Goal: Information Seeking & Learning: Learn about a topic

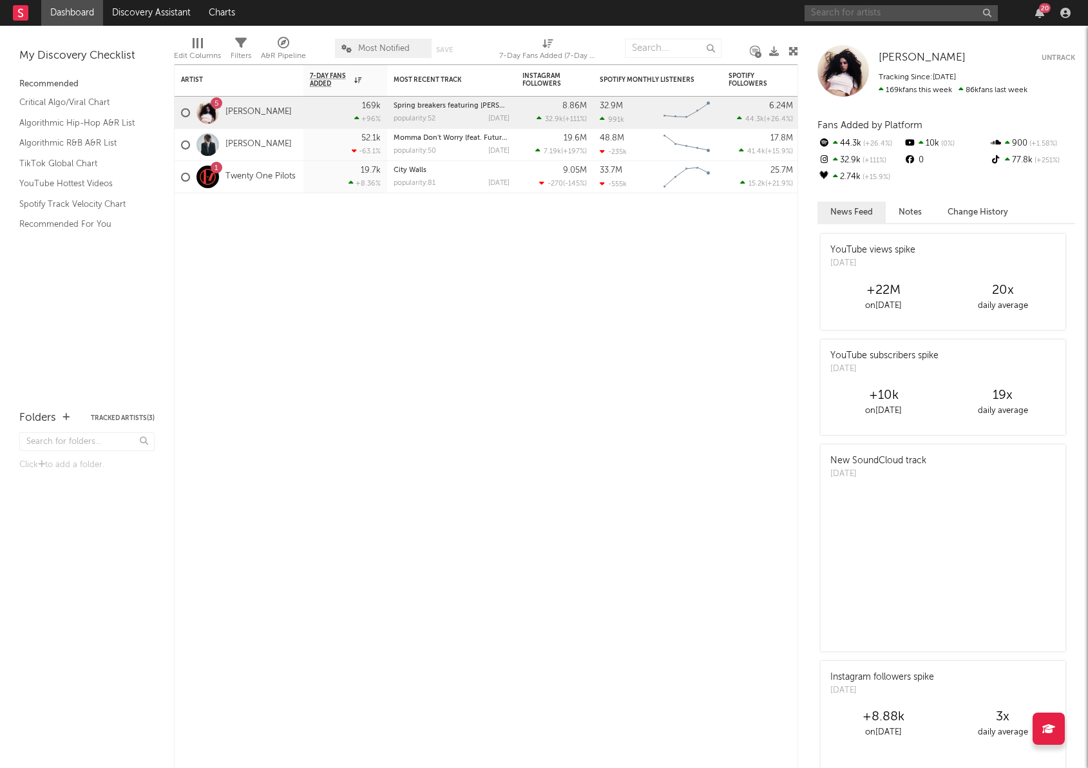
click at [867, 12] on input "text" at bounding box center [900, 13] width 193 height 16
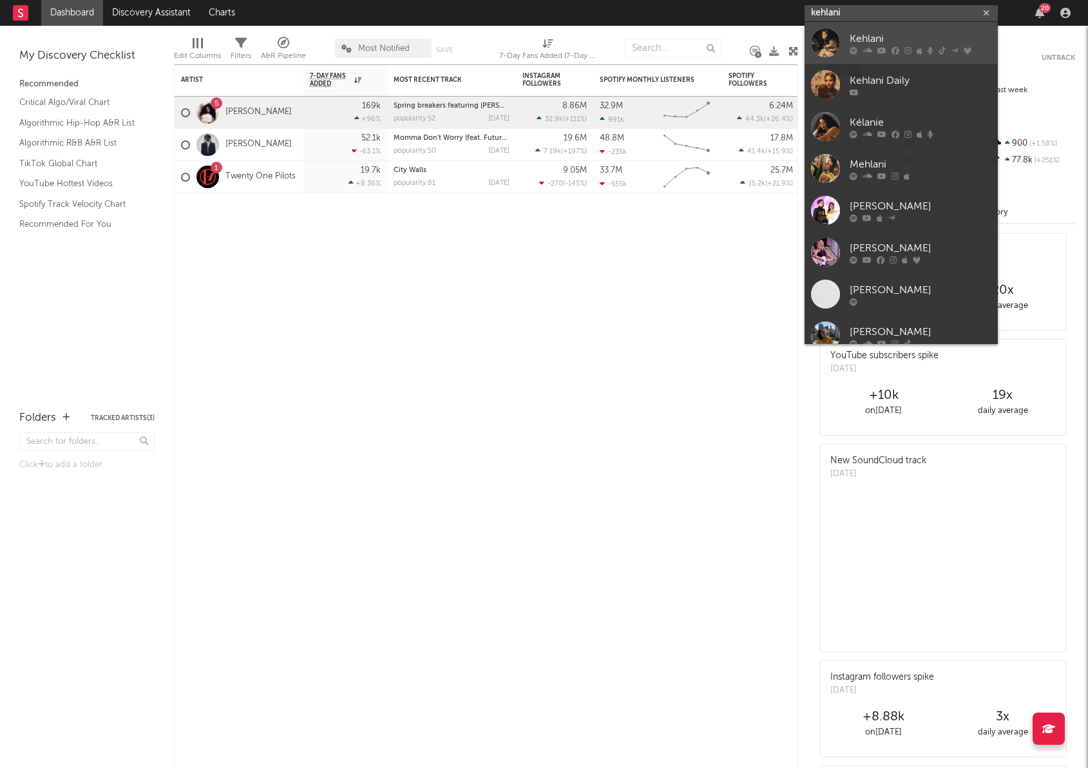
type input "kehlani"
click at [835, 44] on div at bounding box center [825, 42] width 29 height 29
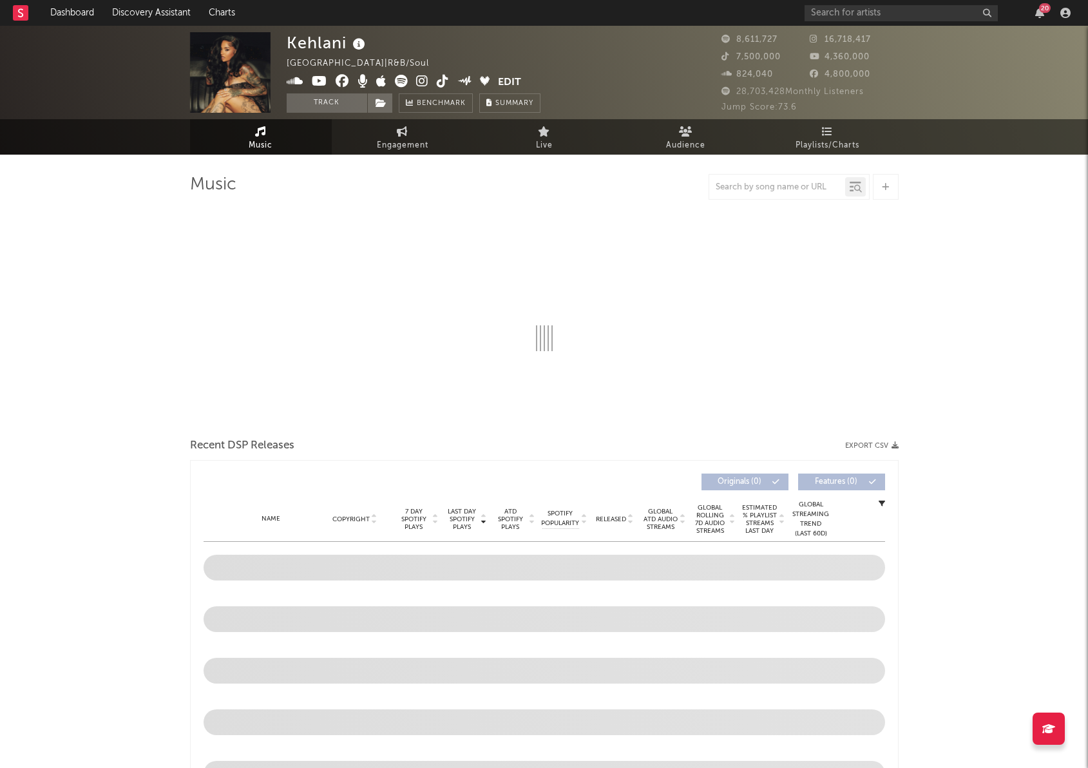
select select "6m"
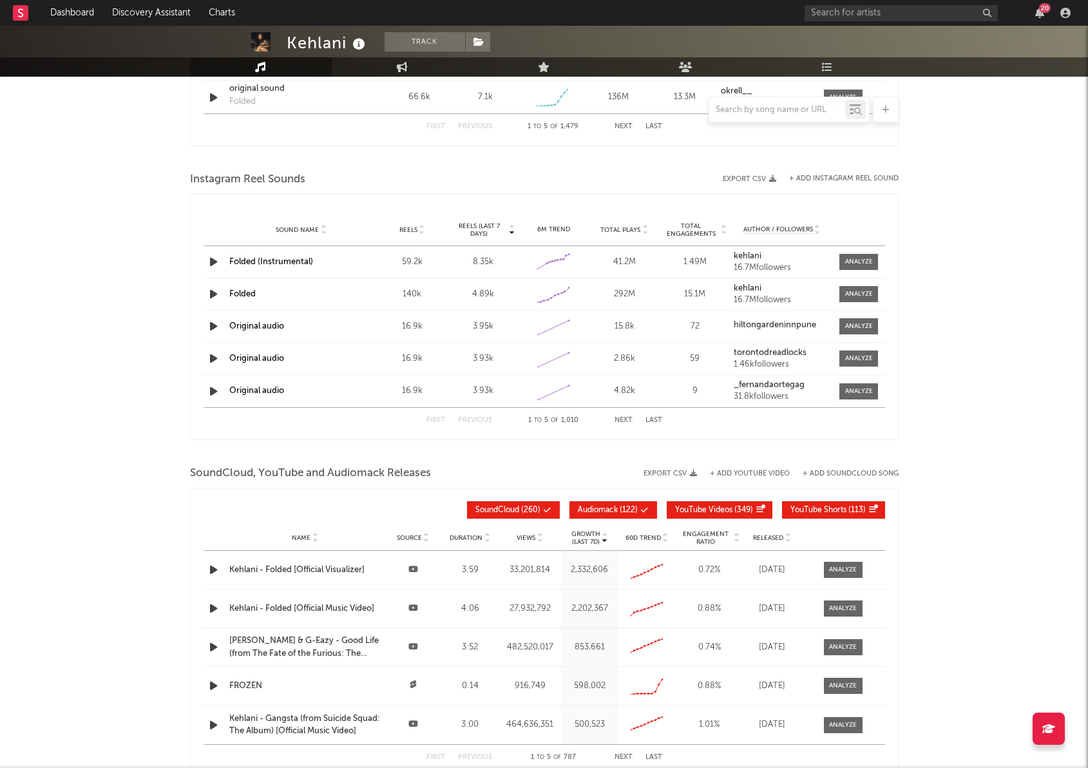
scroll to position [1204, 0]
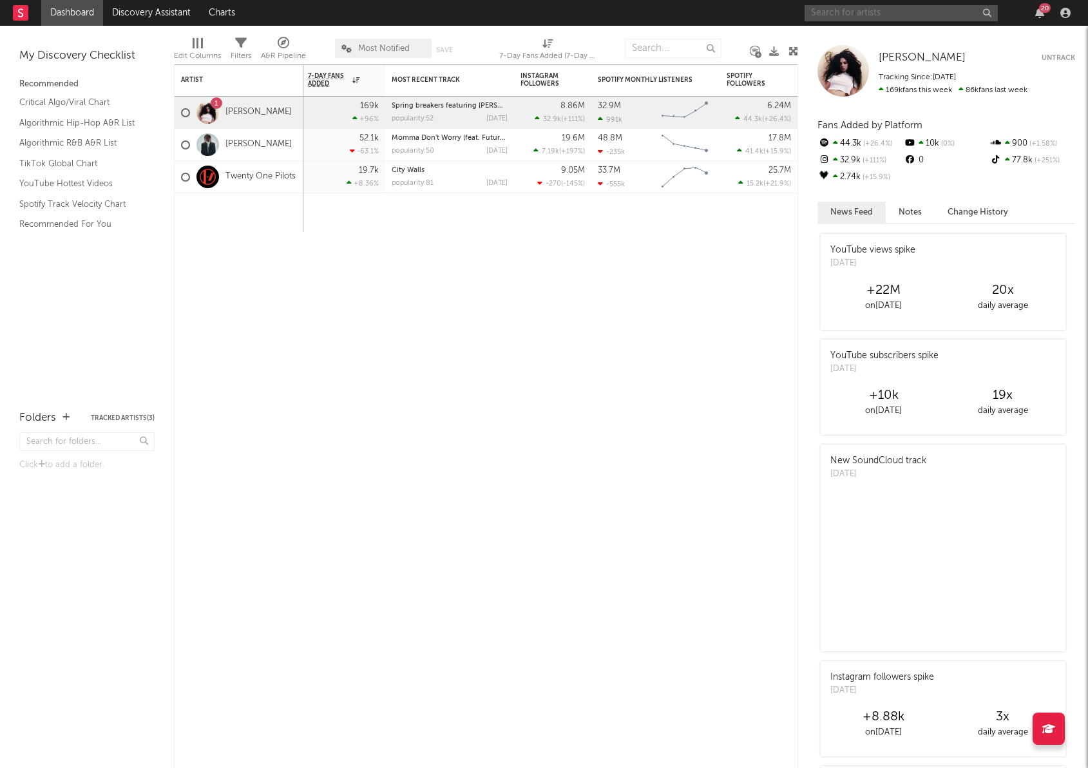
click at [862, 12] on input "text" at bounding box center [900, 13] width 193 height 16
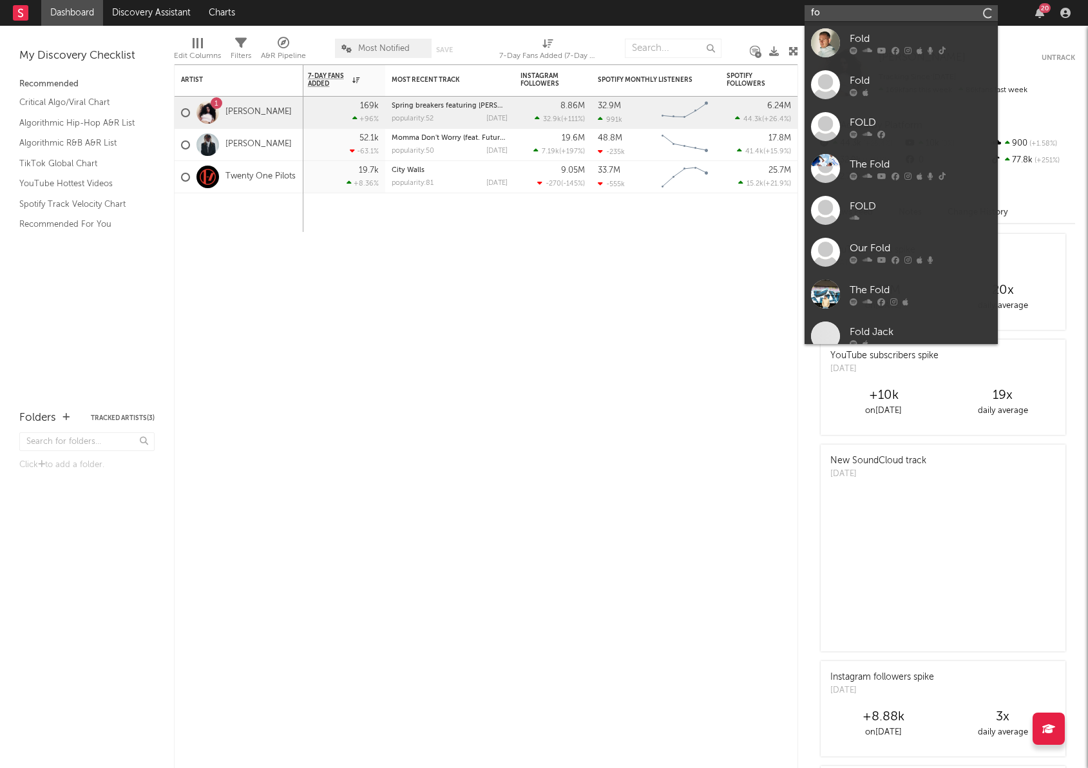
type input "f"
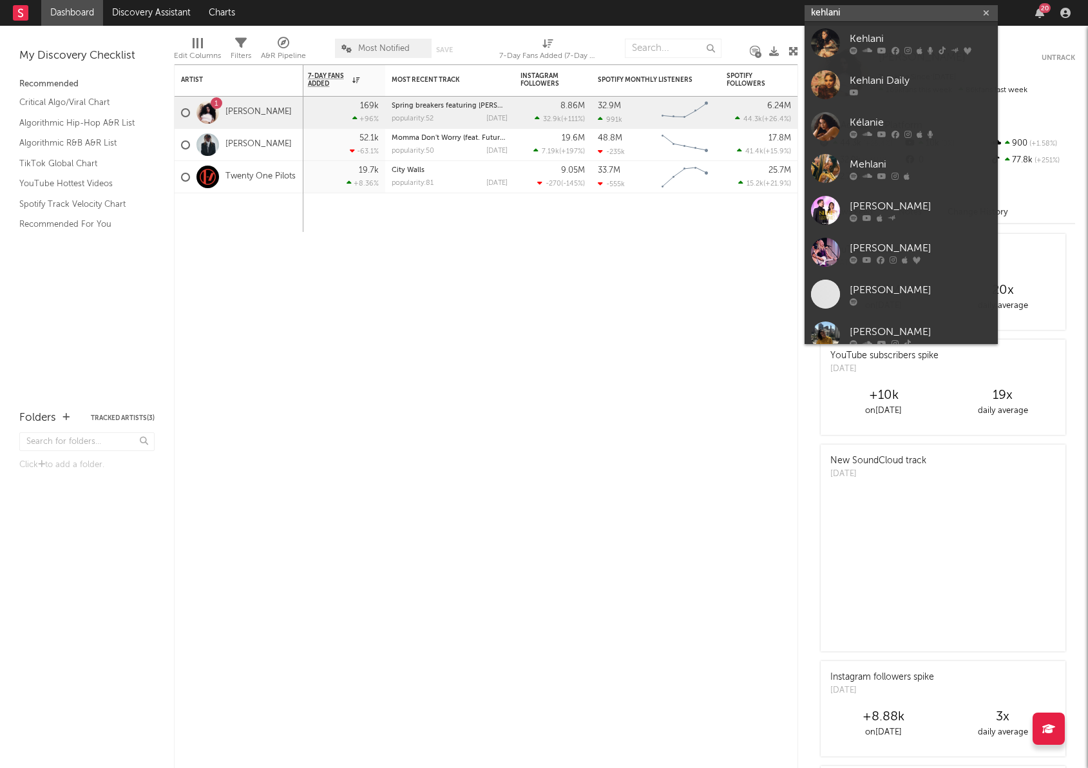
type input "kehlani"
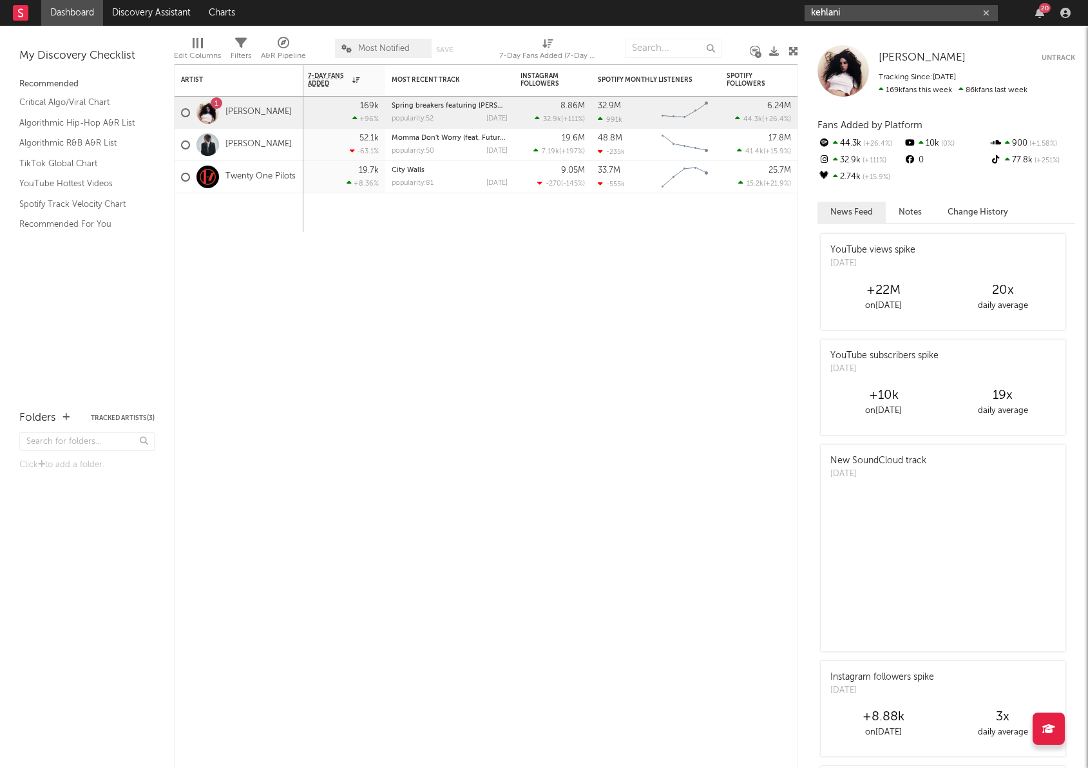
click at [865, 13] on input "kehlani" at bounding box center [900, 13] width 193 height 16
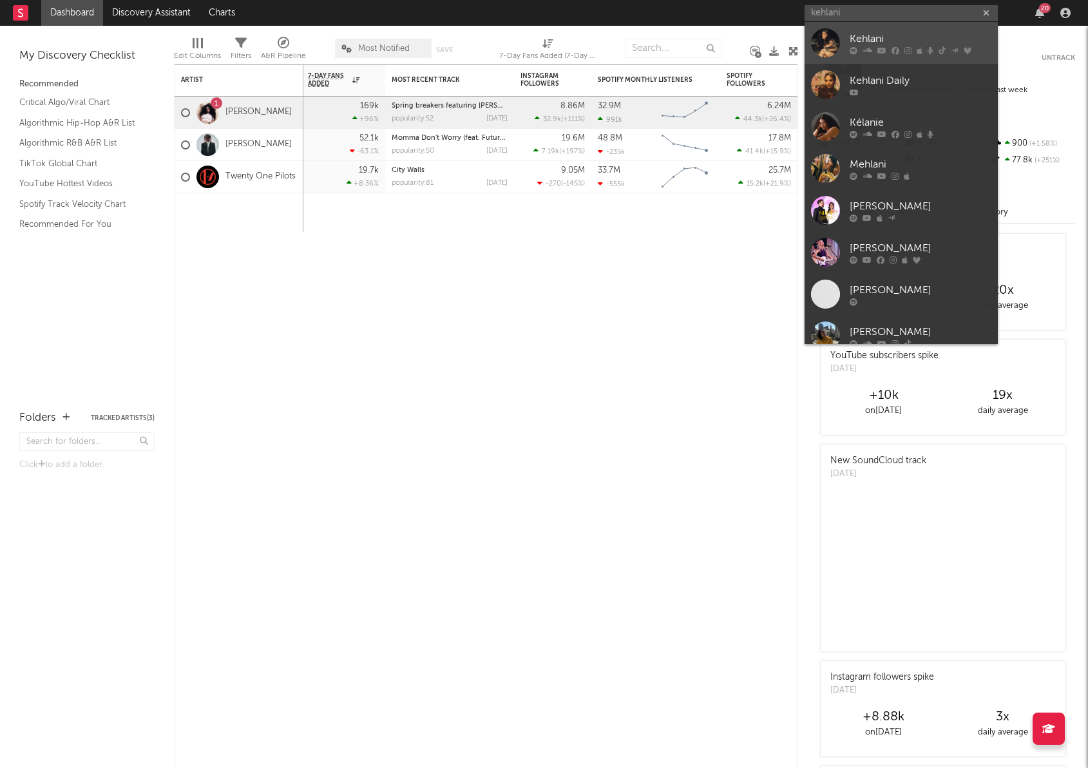
click at [822, 46] on div at bounding box center [825, 42] width 29 height 29
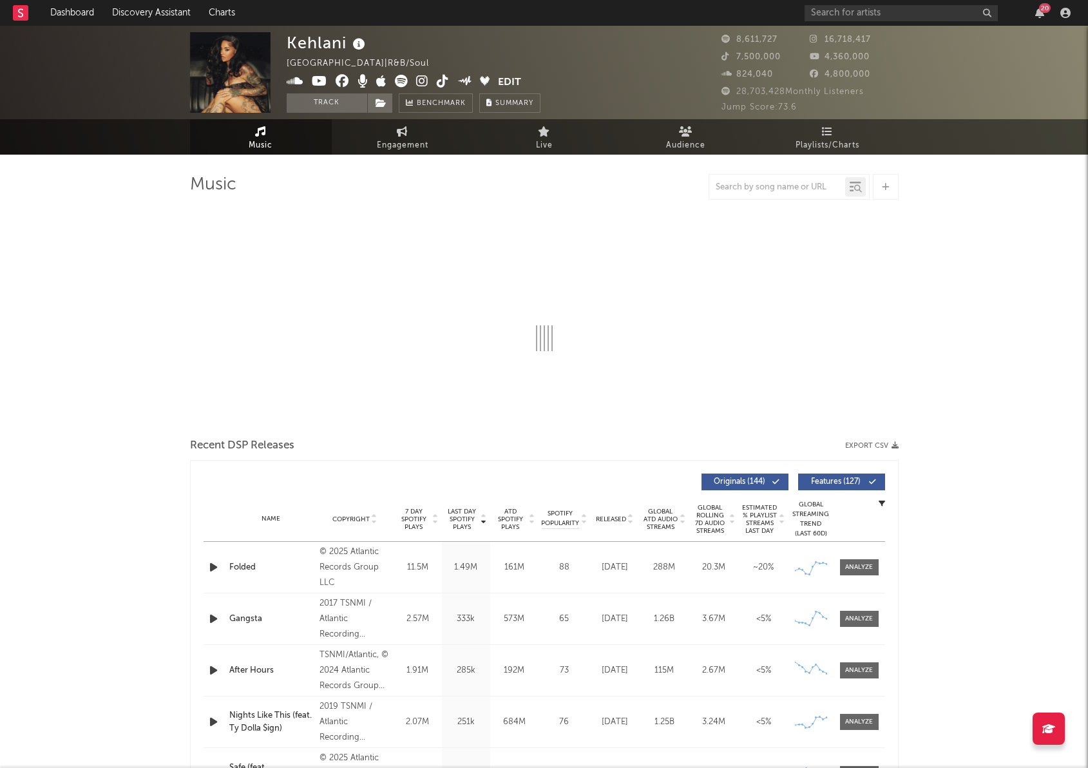
select select "6m"
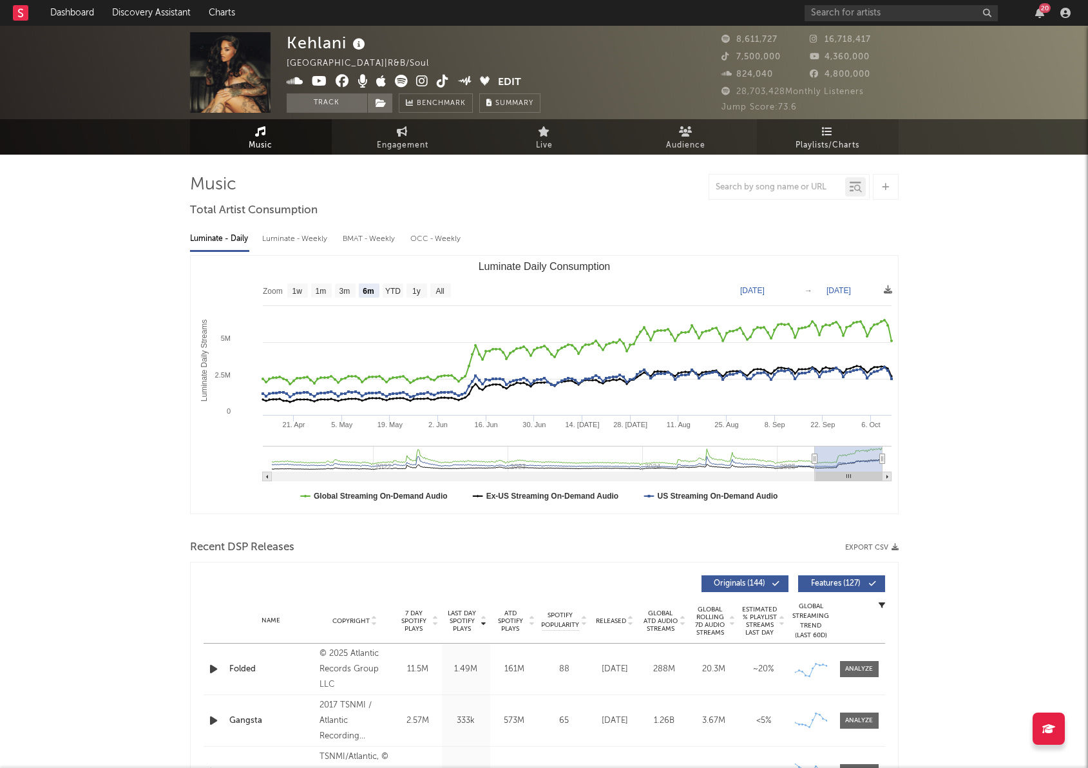
click at [837, 143] on span "Playlists/Charts" at bounding box center [827, 145] width 64 height 15
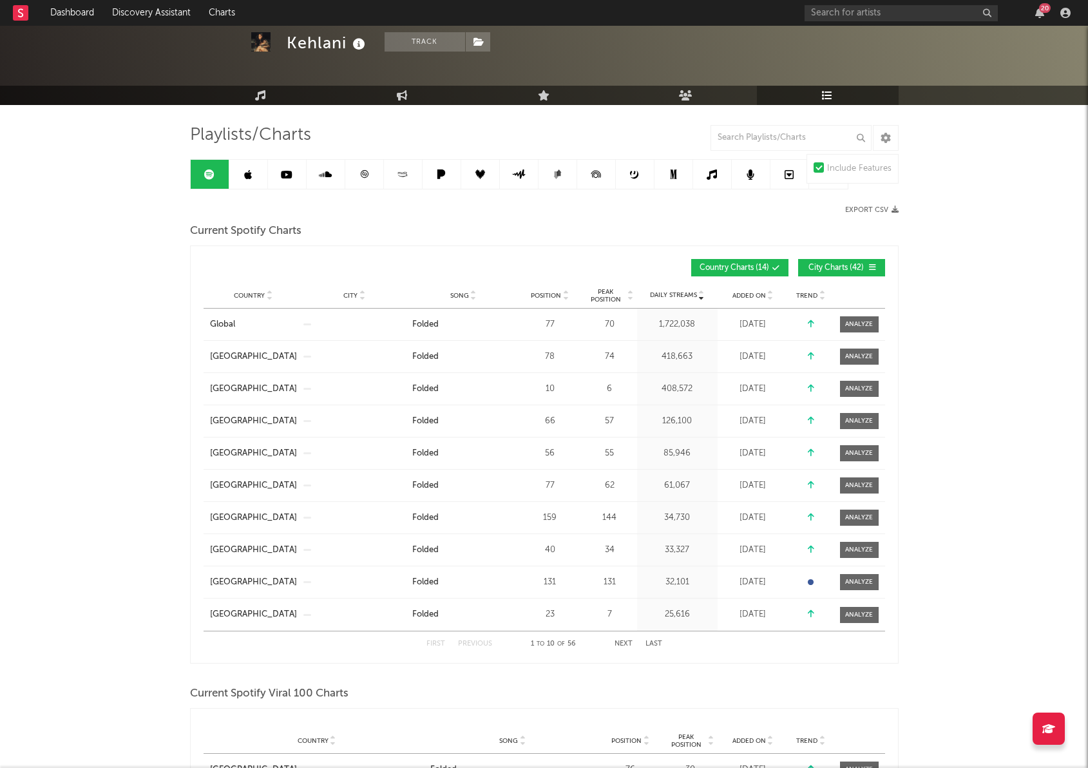
scroll to position [70, 0]
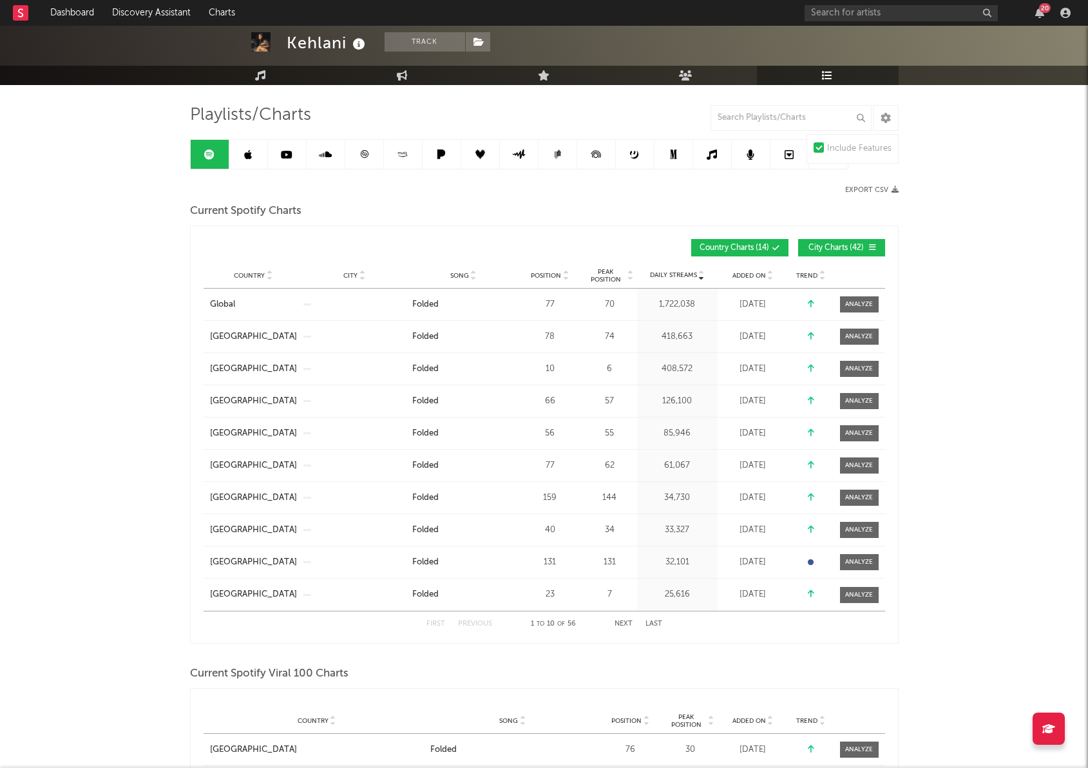
click at [240, 158] on link at bounding box center [248, 154] width 39 height 29
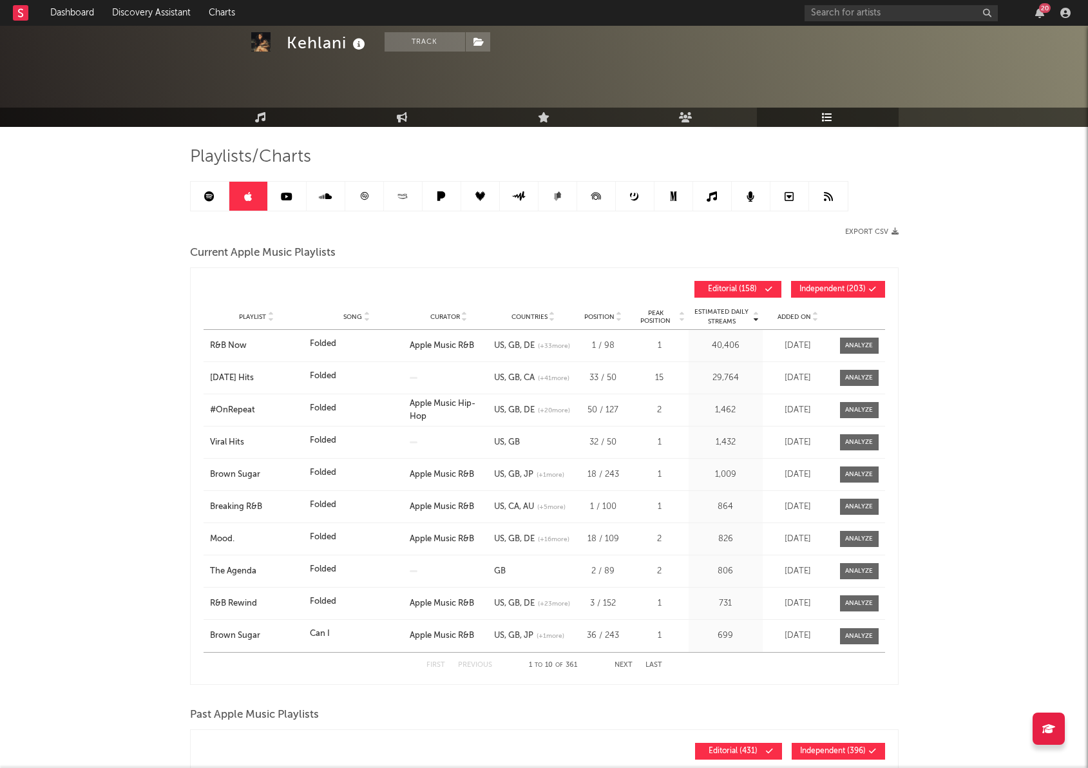
scroll to position [2, 0]
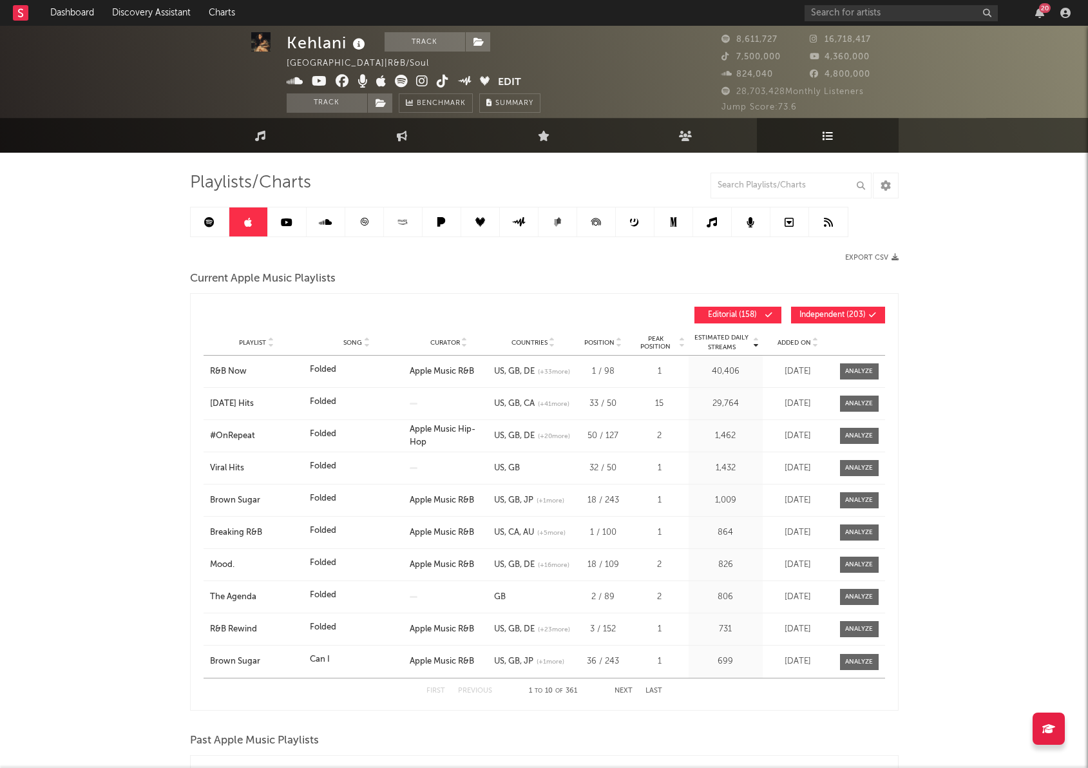
click at [296, 222] on link at bounding box center [287, 221] width 39 height 29
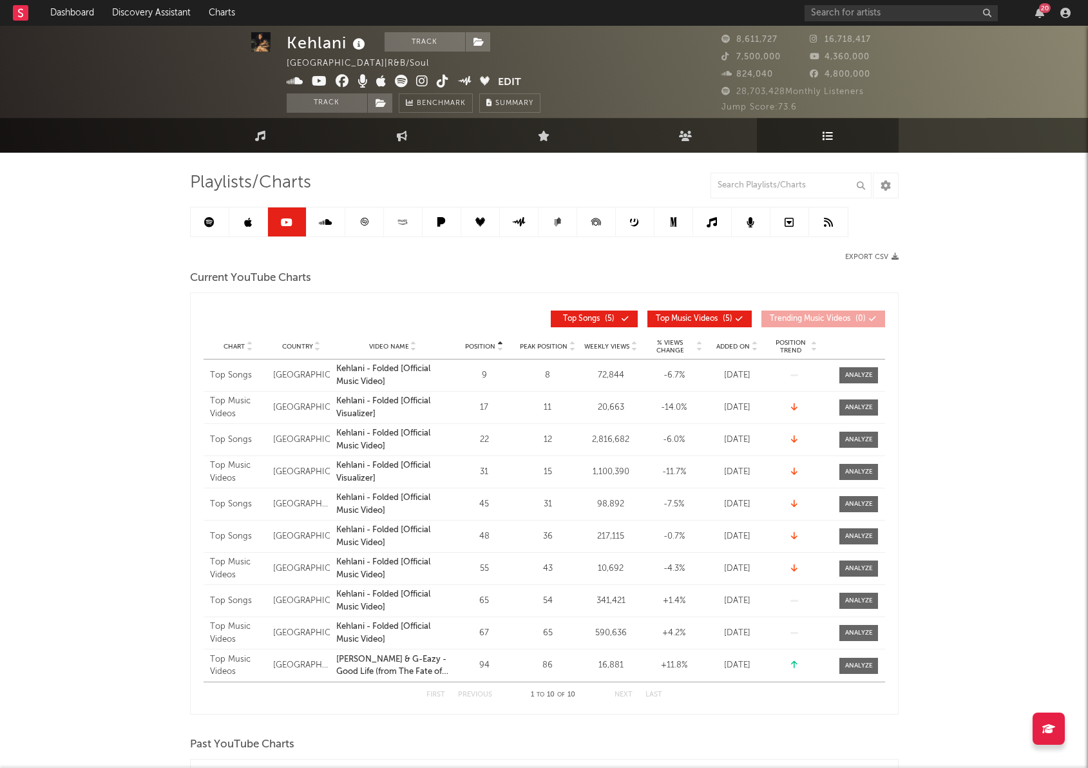
click at [317, 223] on link at bounding box center [326, 221] width 39 height 29
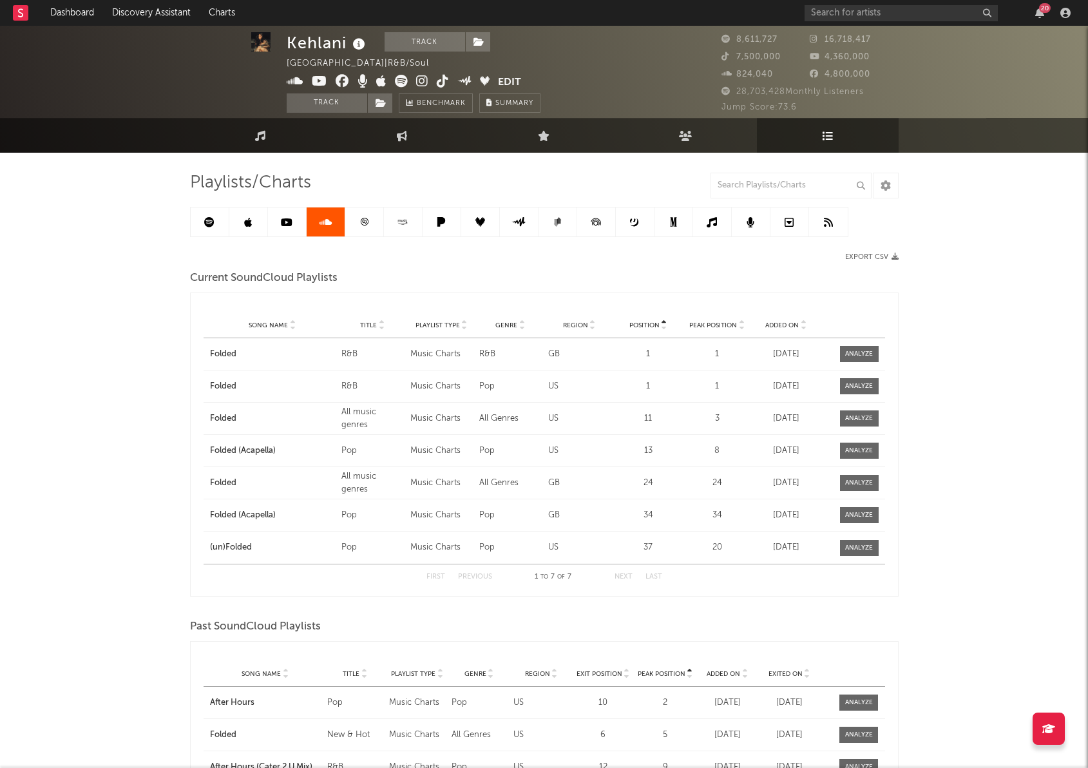
click at [365, 220] on icon at bounding box center [364, 222] width 10 height 10
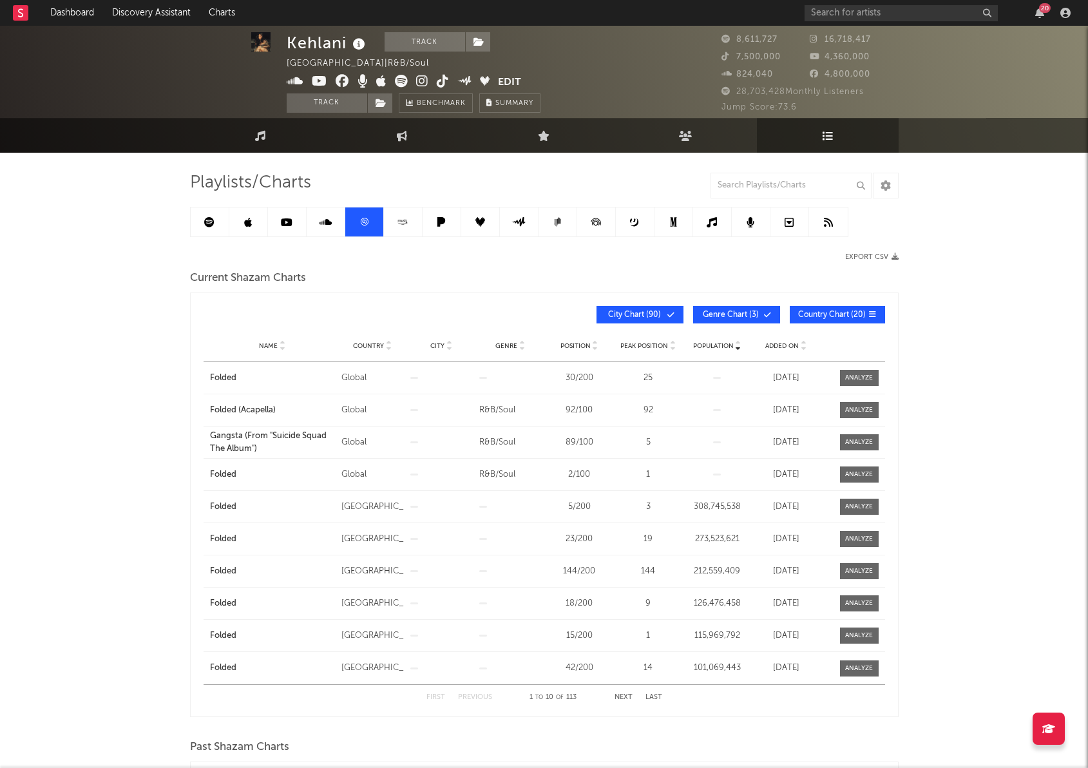
click at [381, 222] on link at bounding box center [364, 221] width 39 height 29
click at [754, 220] on link at bounding box center [751, 221] width 39 height 29
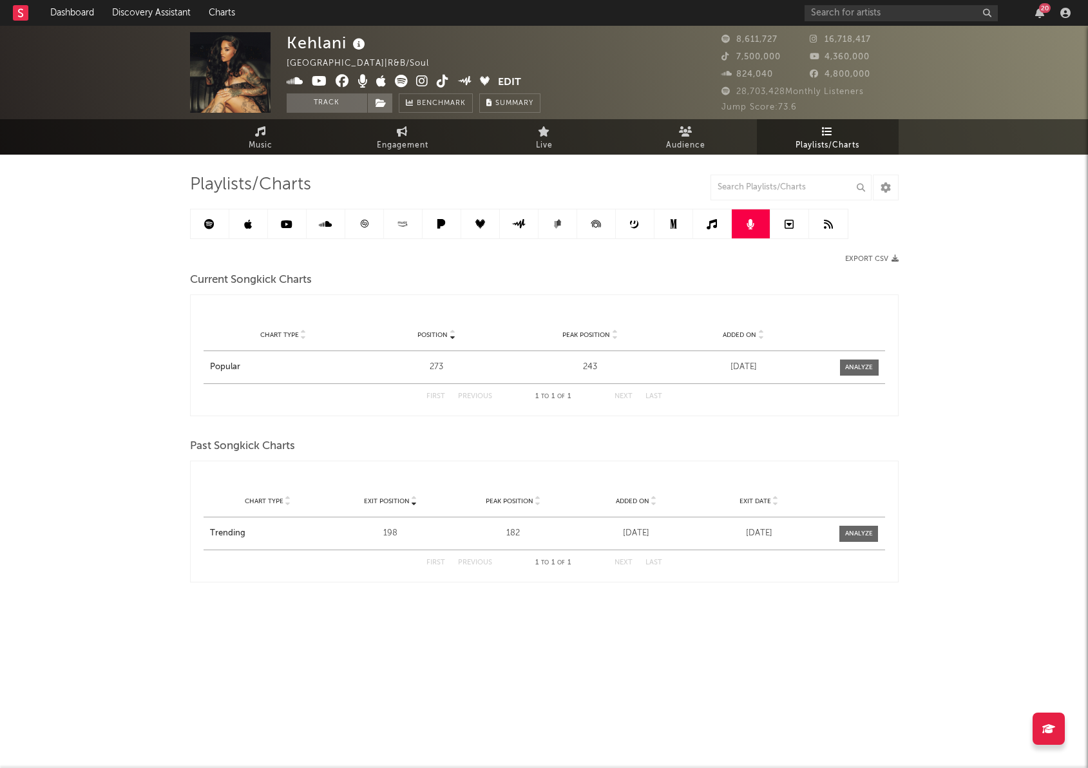
click at [794, 221] on link at bounding box center [789, 223] width 39 height 29
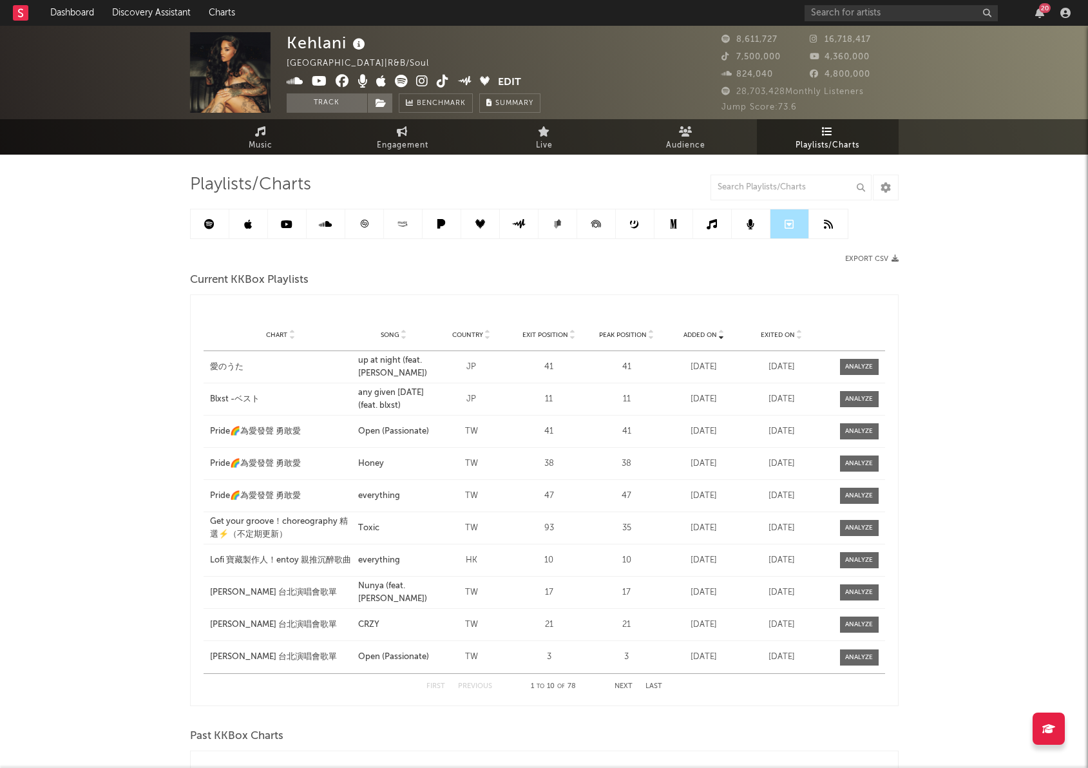
click at [748, 222] on icon at bounding box center [750, 224] width 8 height 10
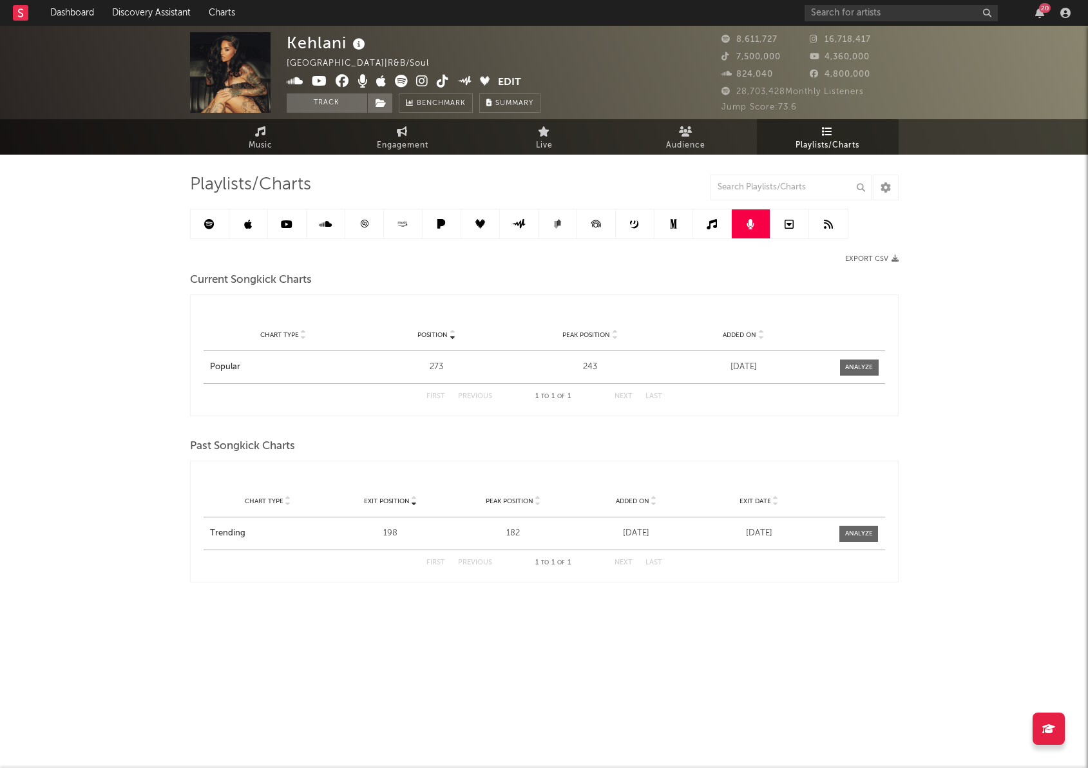
click at [704, 223] on link at bounding box center [712, 223] width 39 height 29
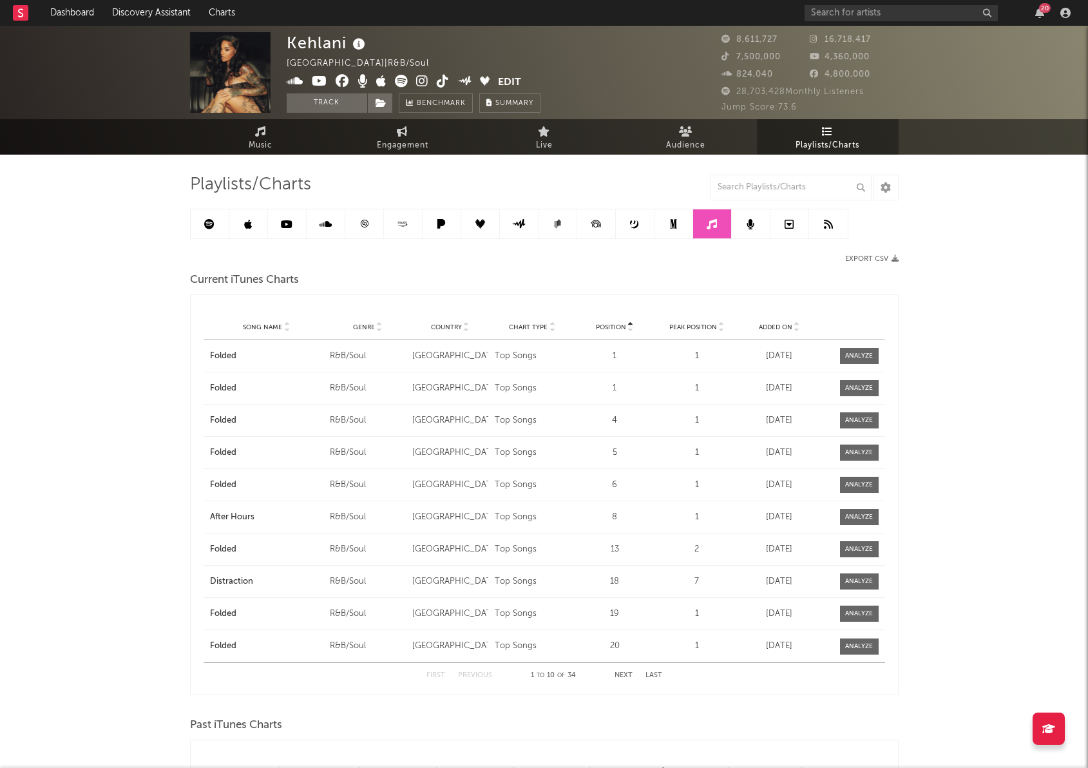
click at [676, 222] on icon at bounding box center [673, 224] width 10 height 10
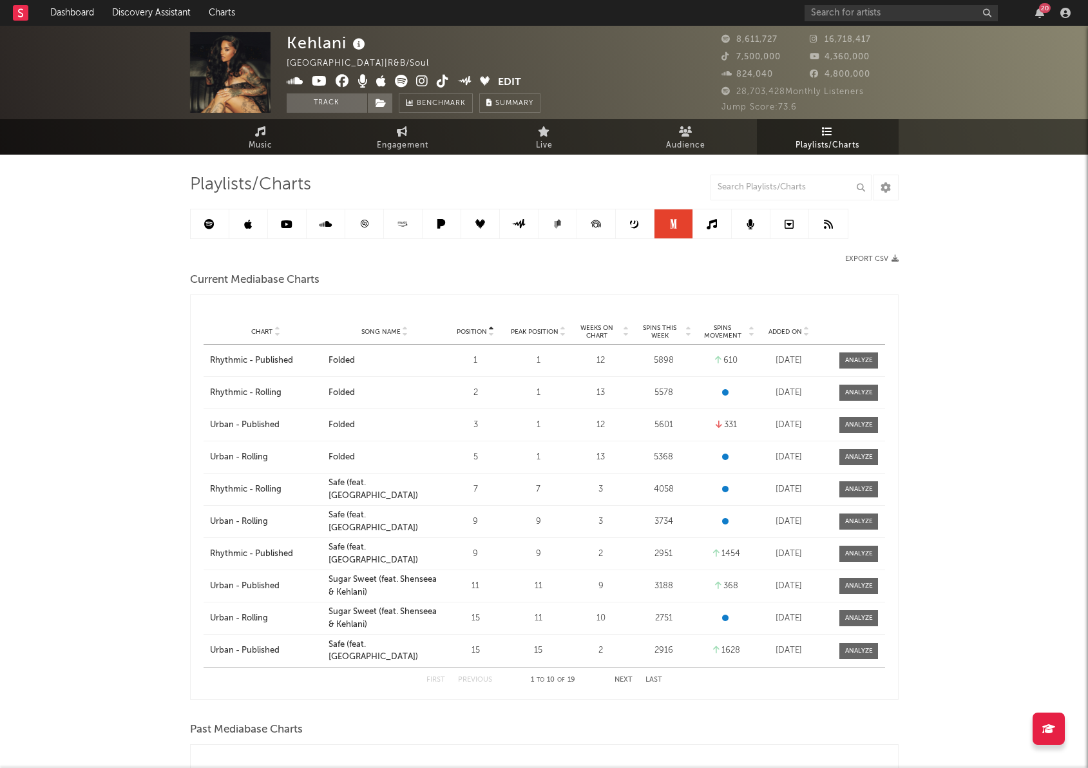
click at [625, 223] on link at bounding box center [635, 223] width 39 height 29
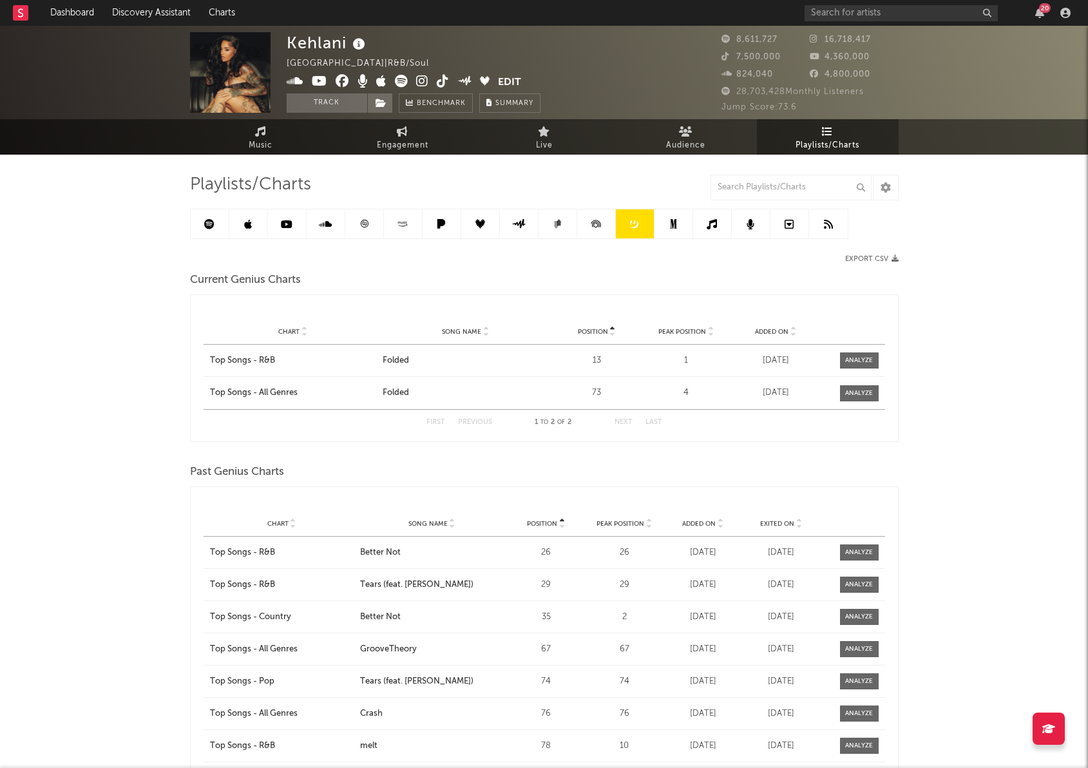
click at [599, 222] on icon at bounding box center [595, 223] width 10 height 7
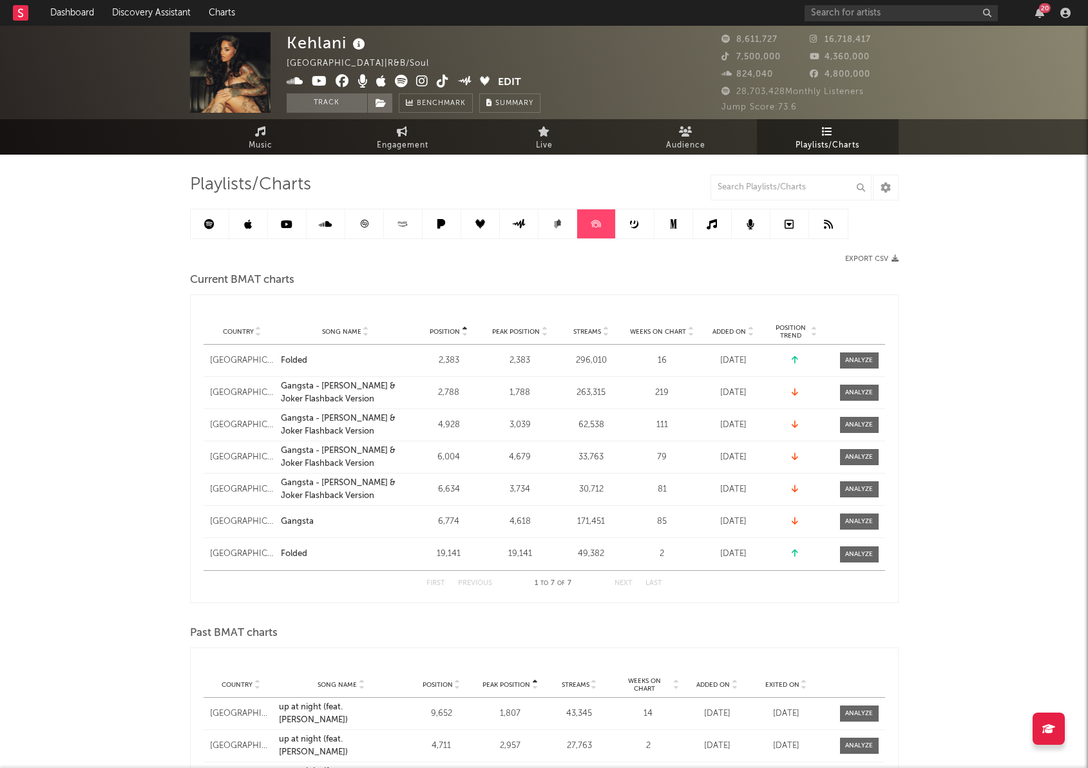
click at [559, 223] on icon at bounding box center [558, 222] width 5 height 6
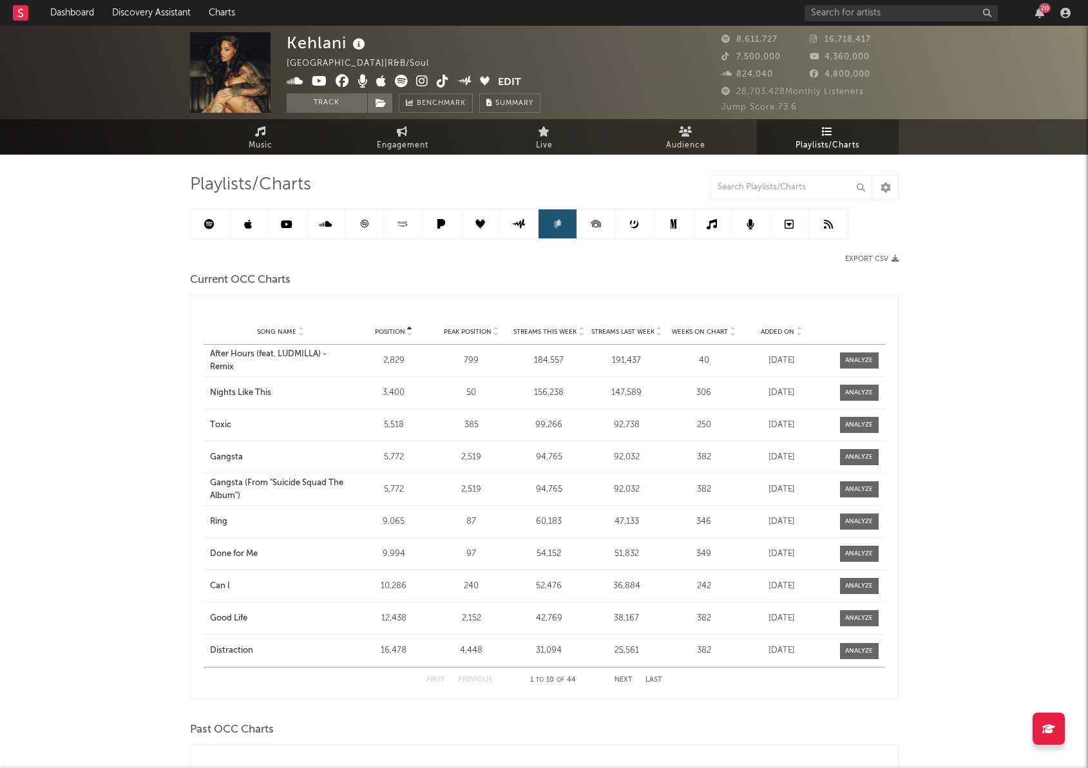
click at [517, 223] on icon at bounding box center [518, 224] width 14 height 10
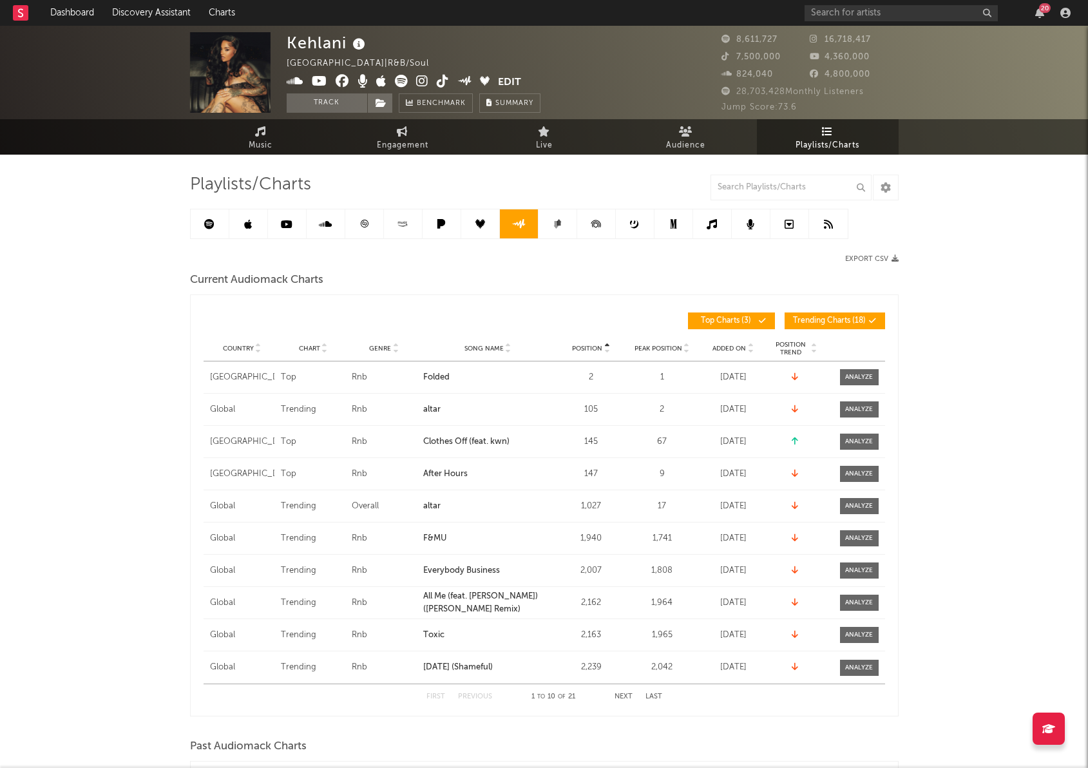
click at [485, 222] on link at bounding box center [480, 223] width 39 height 29
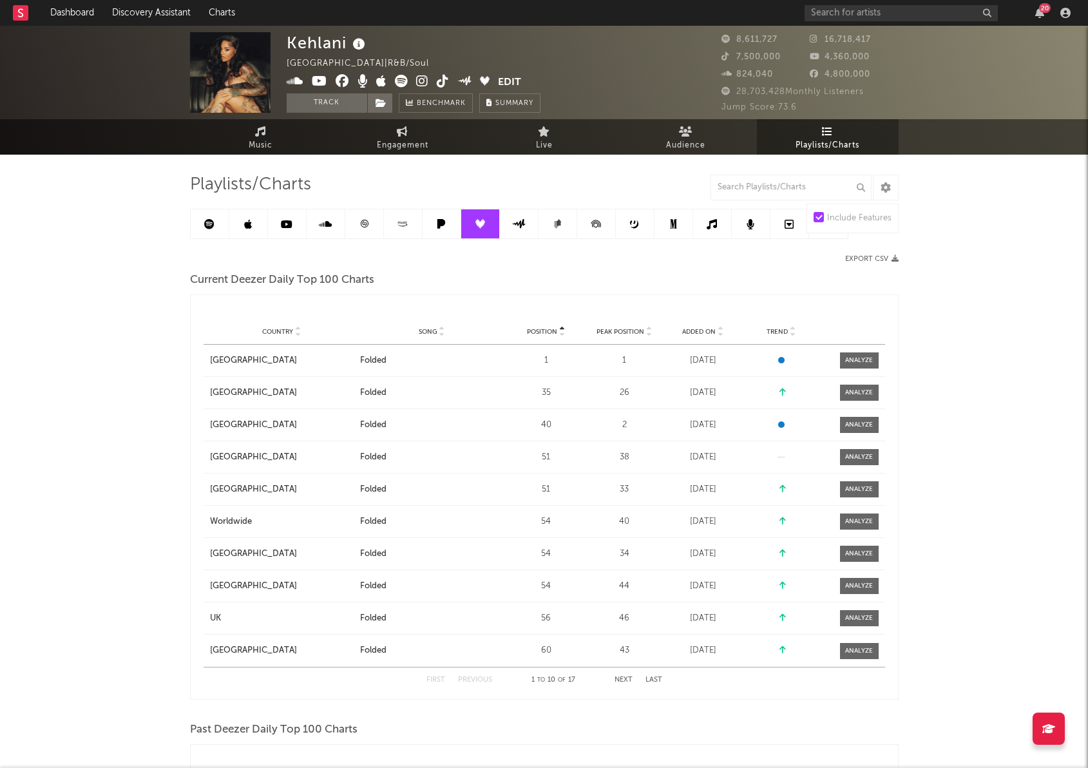
click at [449, 219] on link at bounding box center [441, 223] width 39 height 29
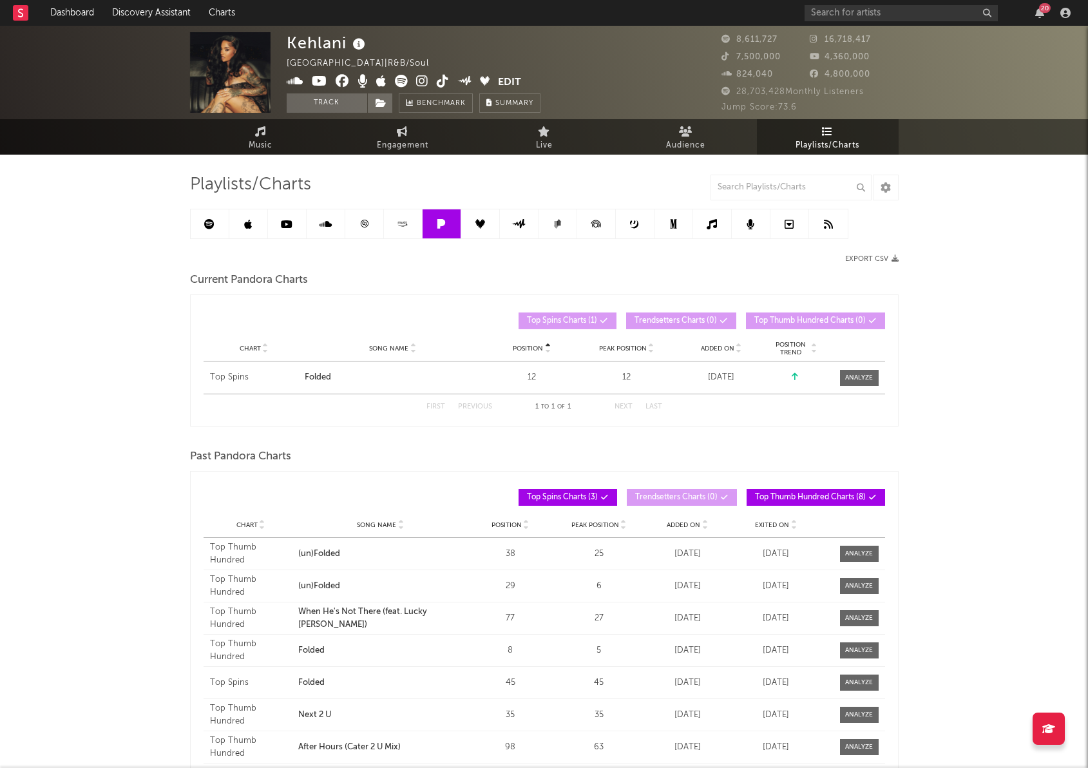
click at [408, 221] on icon at bounding box center [402, 224] width 15 height 10
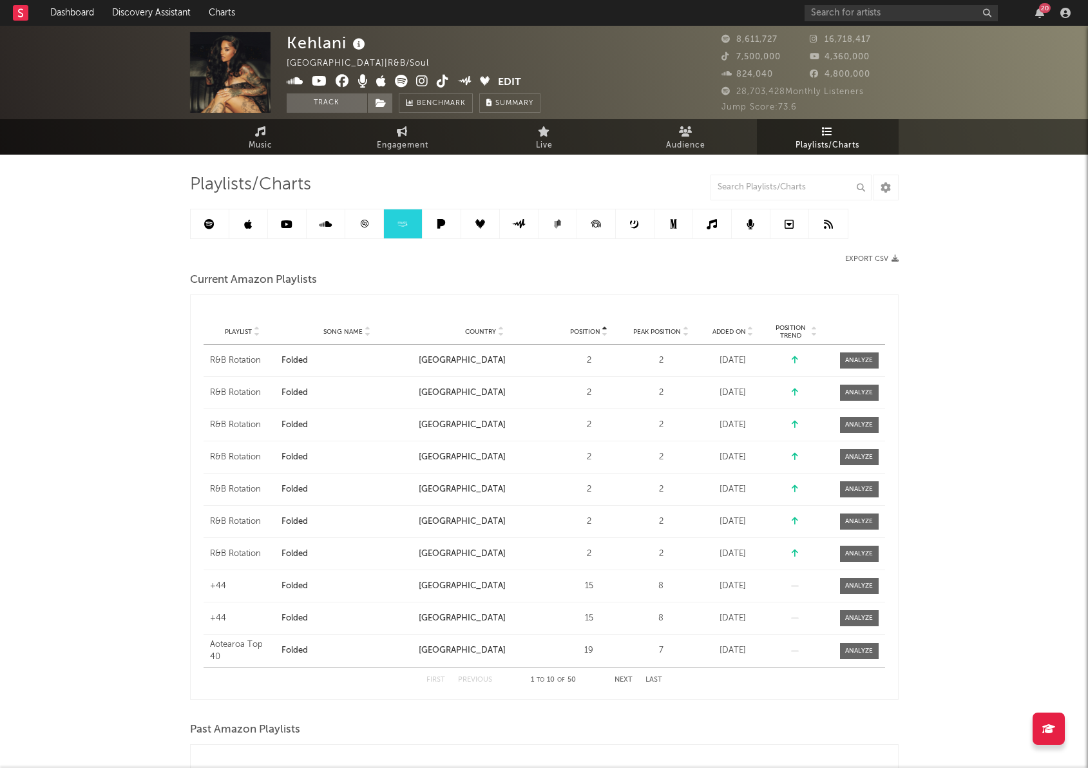
click at [355, 220] on link at bounding box center [364, 223] width 39 height 29
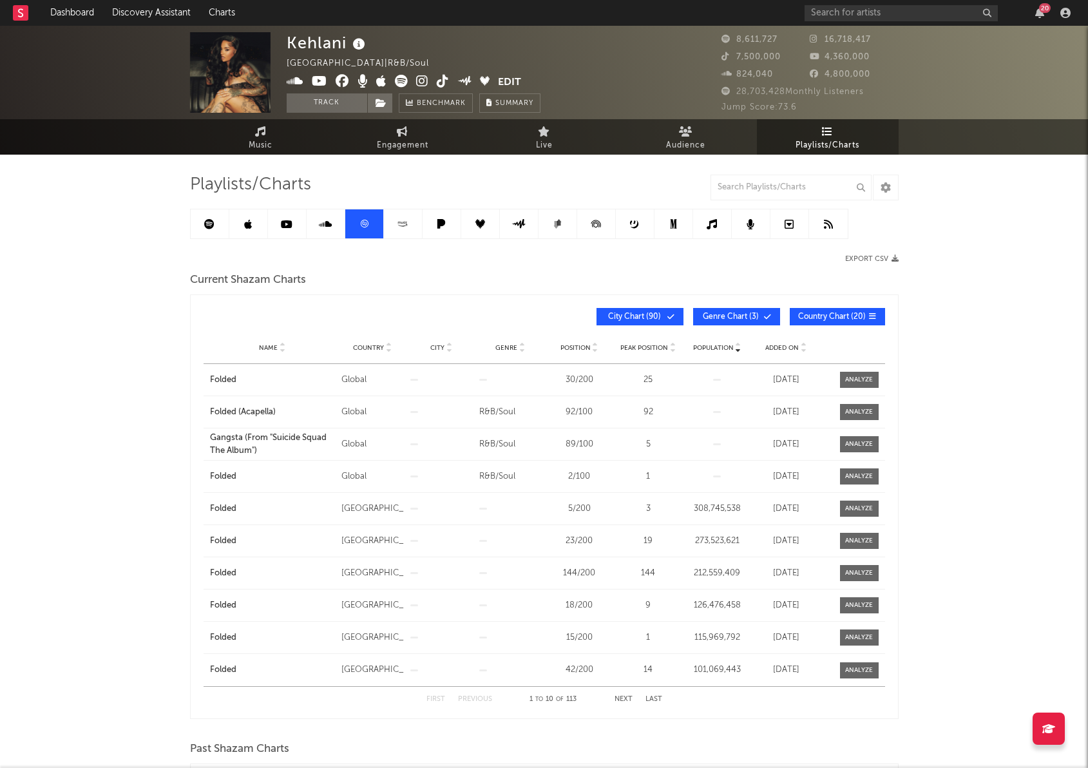
click at [326, 216] on link at bounding box center [326, 223] width 39 height 29
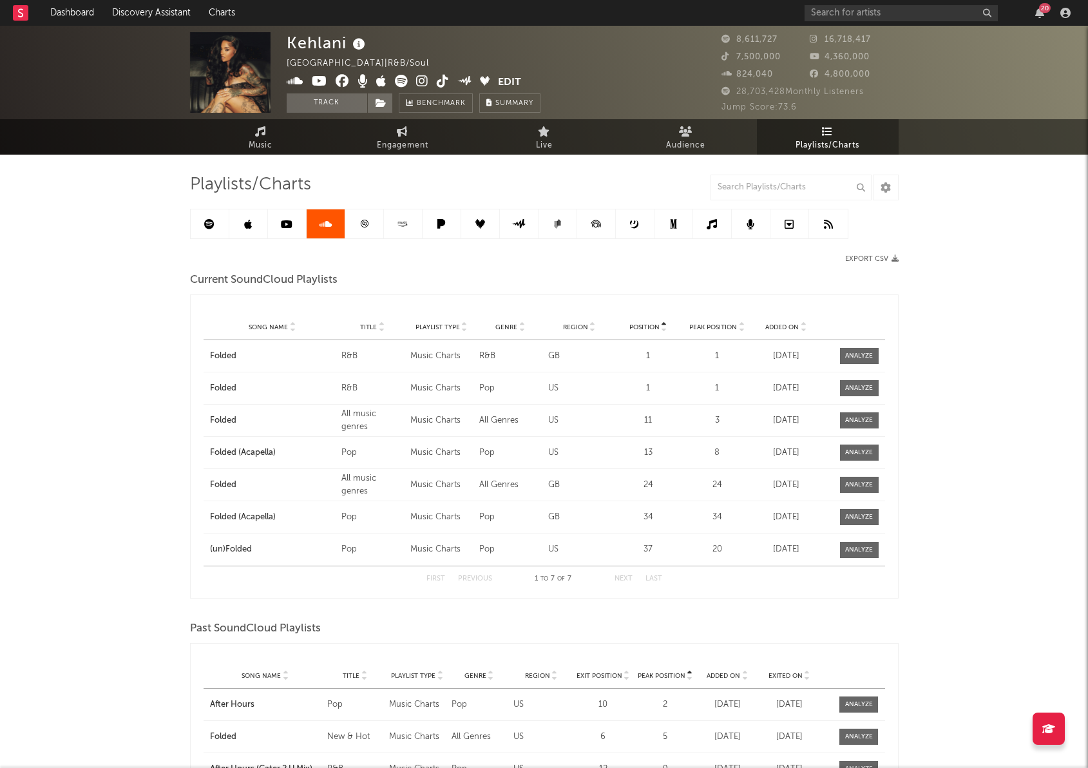
click at [283, 221] on icon at bounding box center [287, 224] width 12 height 10
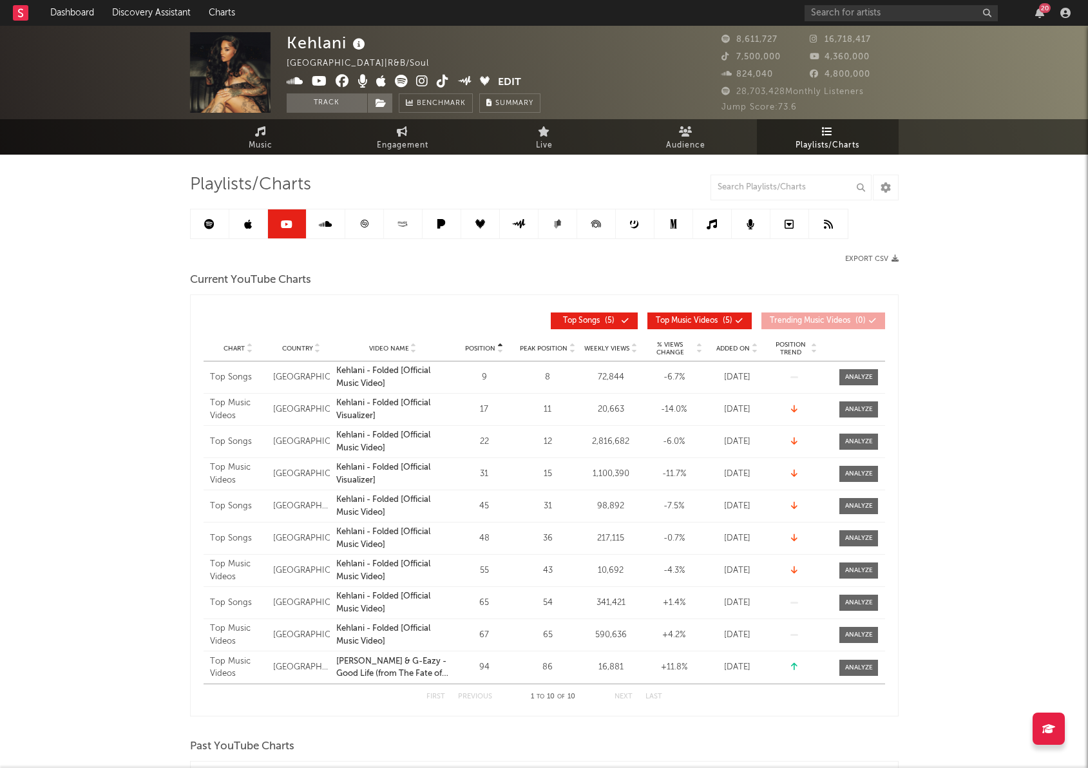
click at [243, 228] on link at bounding box center [248, 223] width 39 height 29
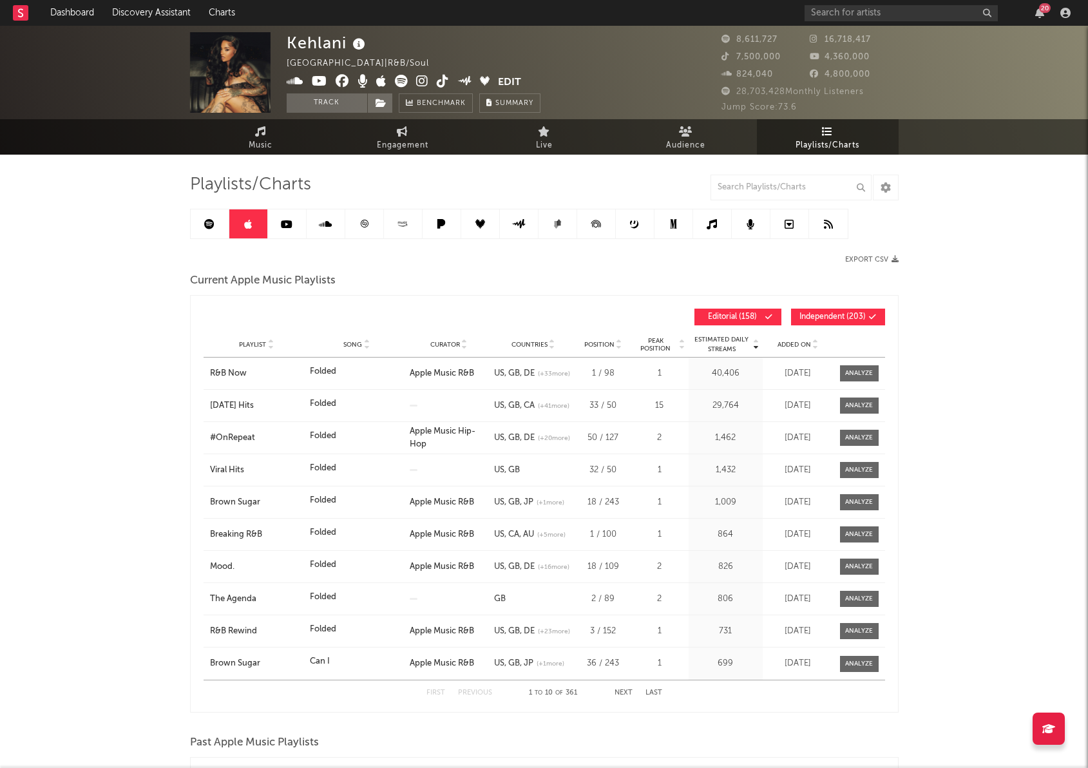
click at [217, 218] on link at bounding box center [210, 223] width 39 height 29
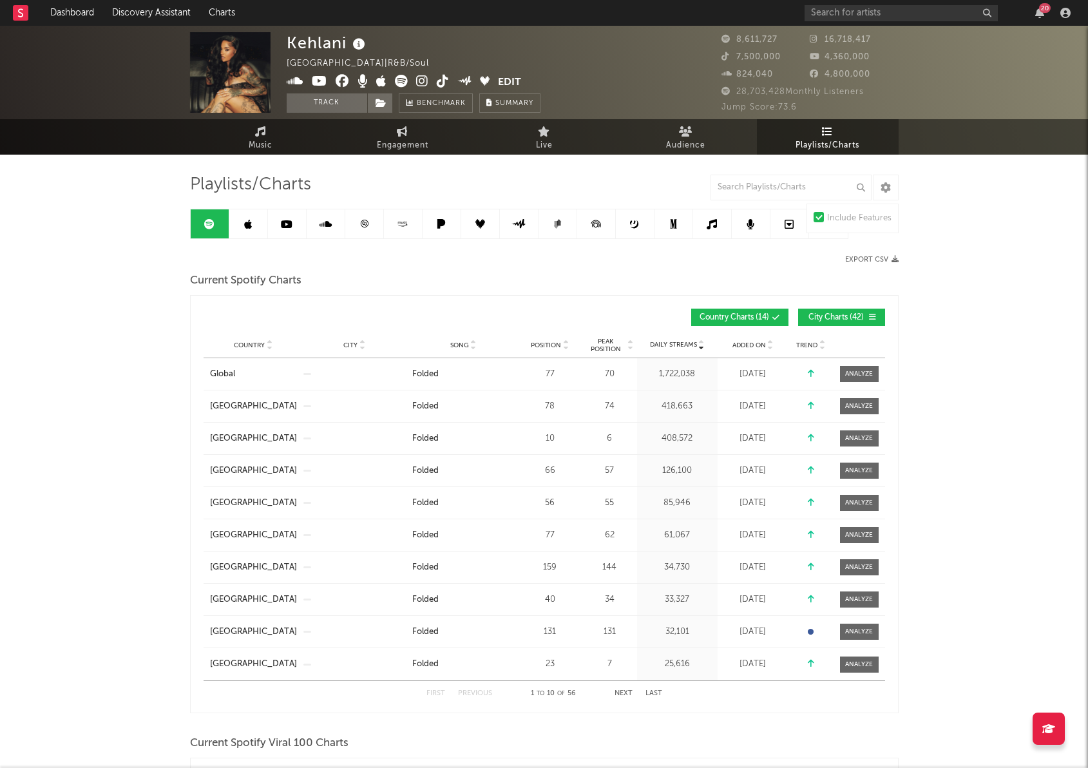
click at [330, 225] on icon at bounding box center [325, 224] width 13 height 10
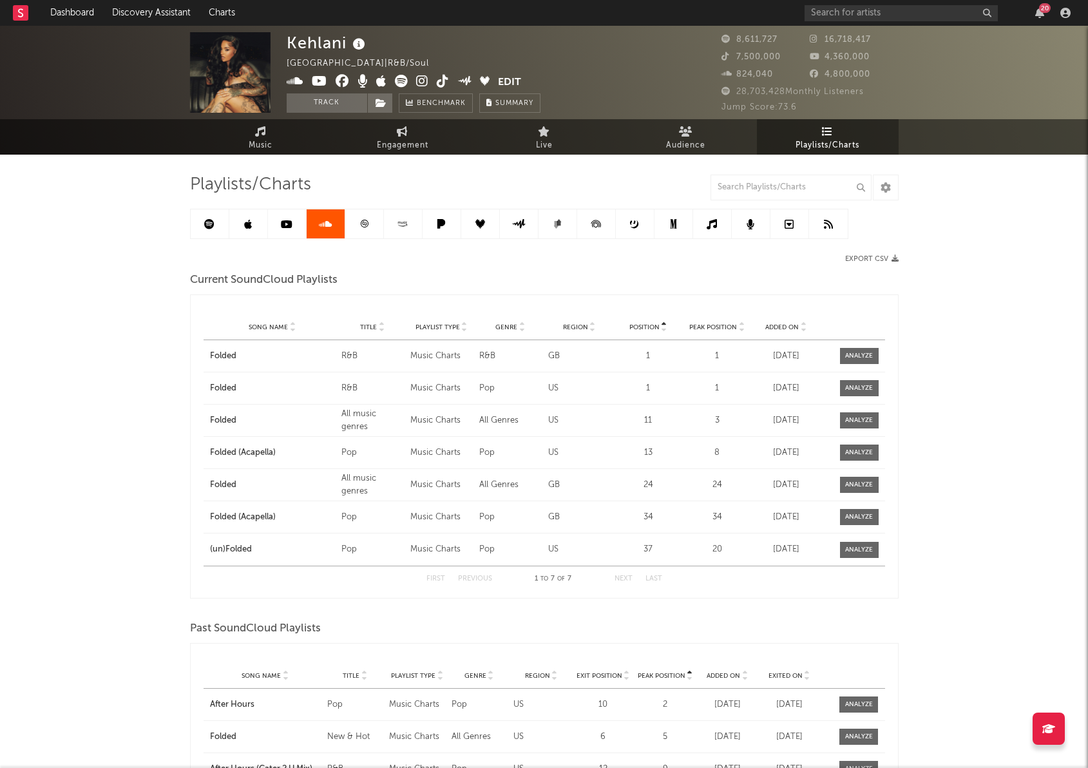
click at [377, 224] on link at bounding box center [364, 223] width 39 height 29
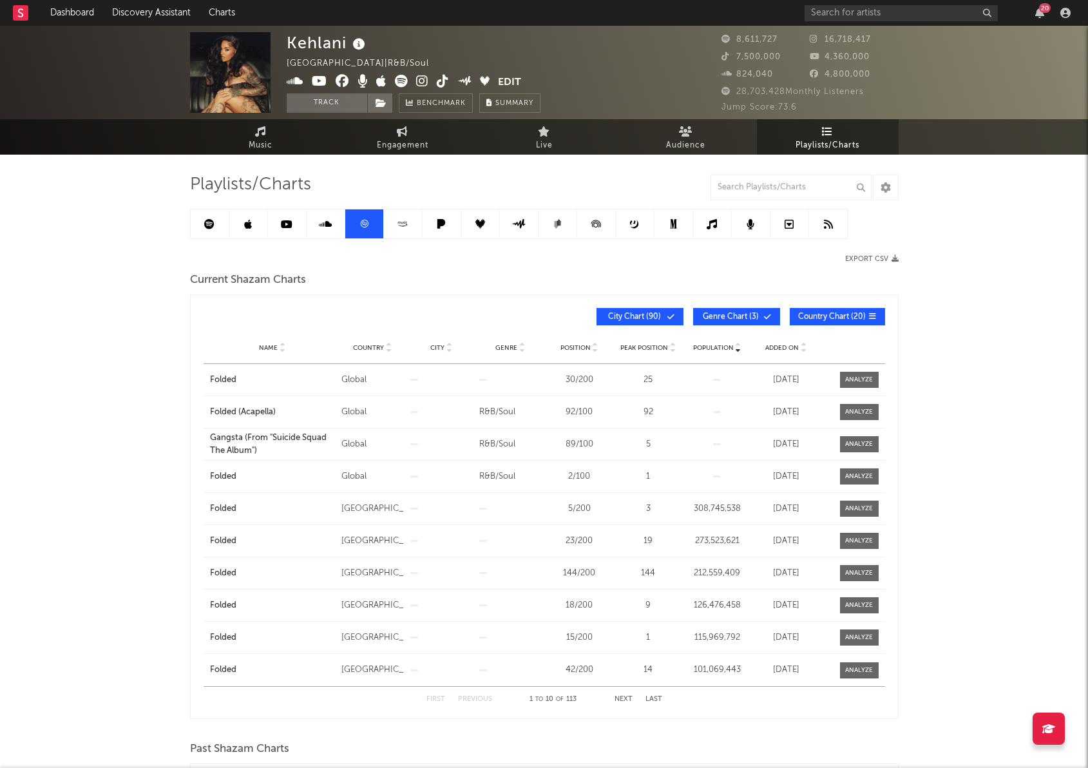
click at [417, 227] on link at bounding box center [403, 223] width 39 height 29
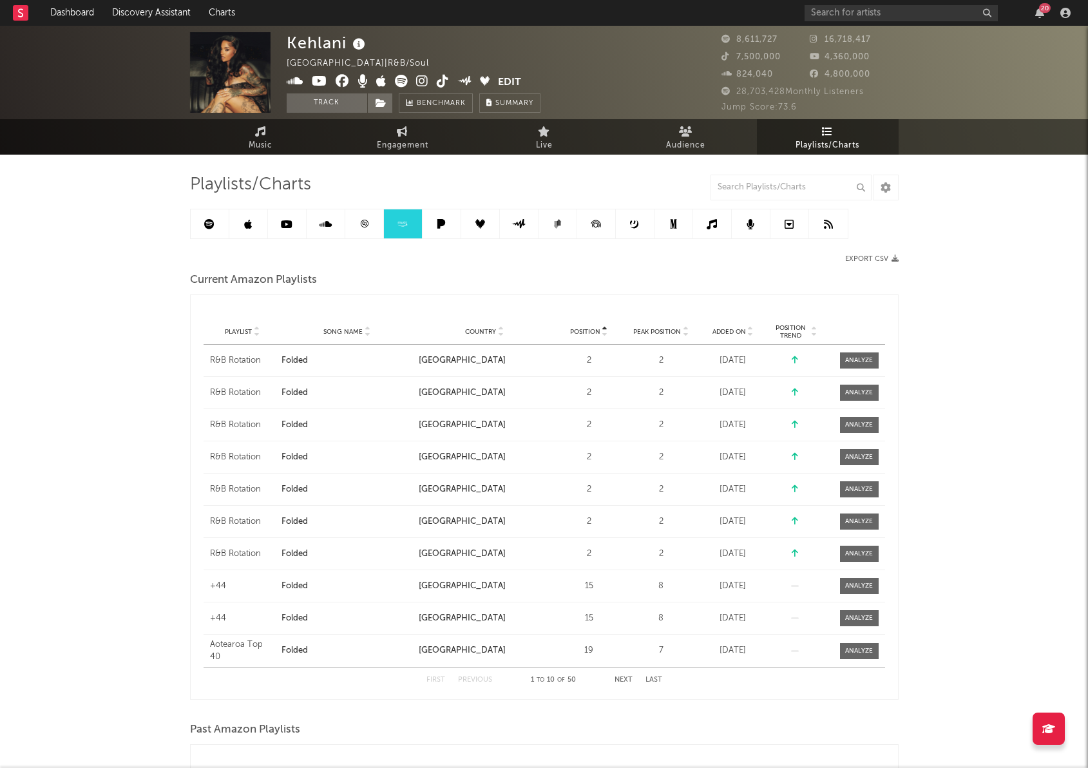
click at [457, 229] on link at bounding box center [441, 223] width 39 height 29
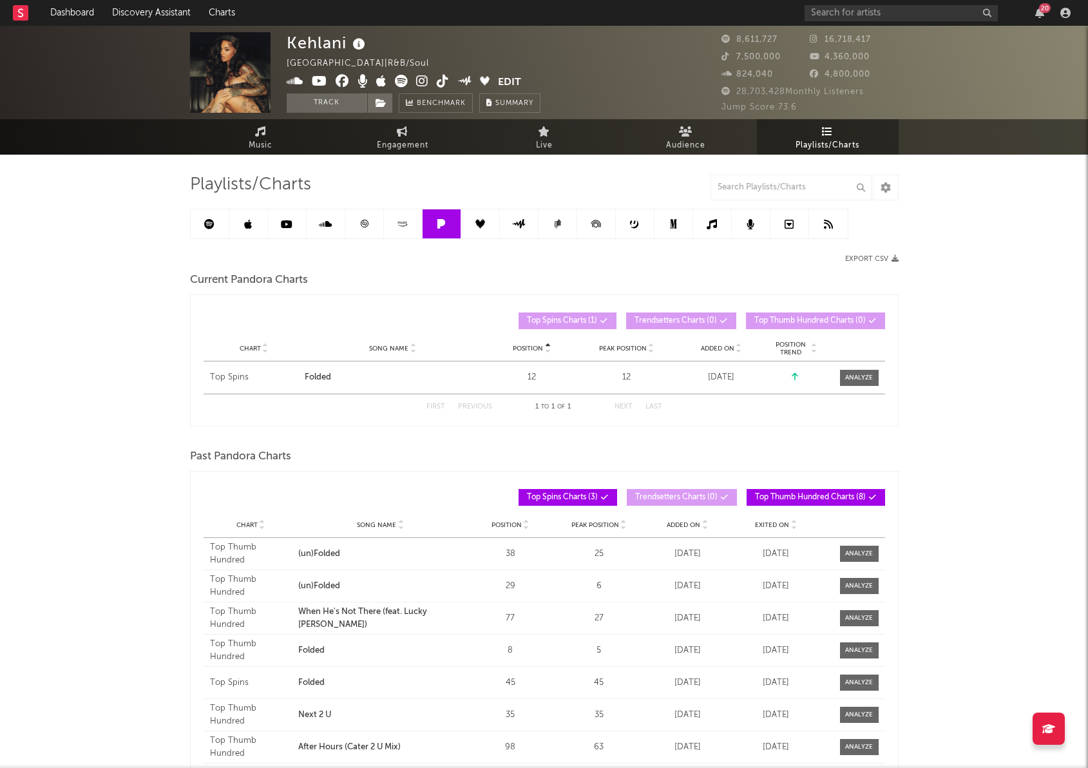
click at [480, 217] on link at bounding box center [480, 223] width 39 height 29
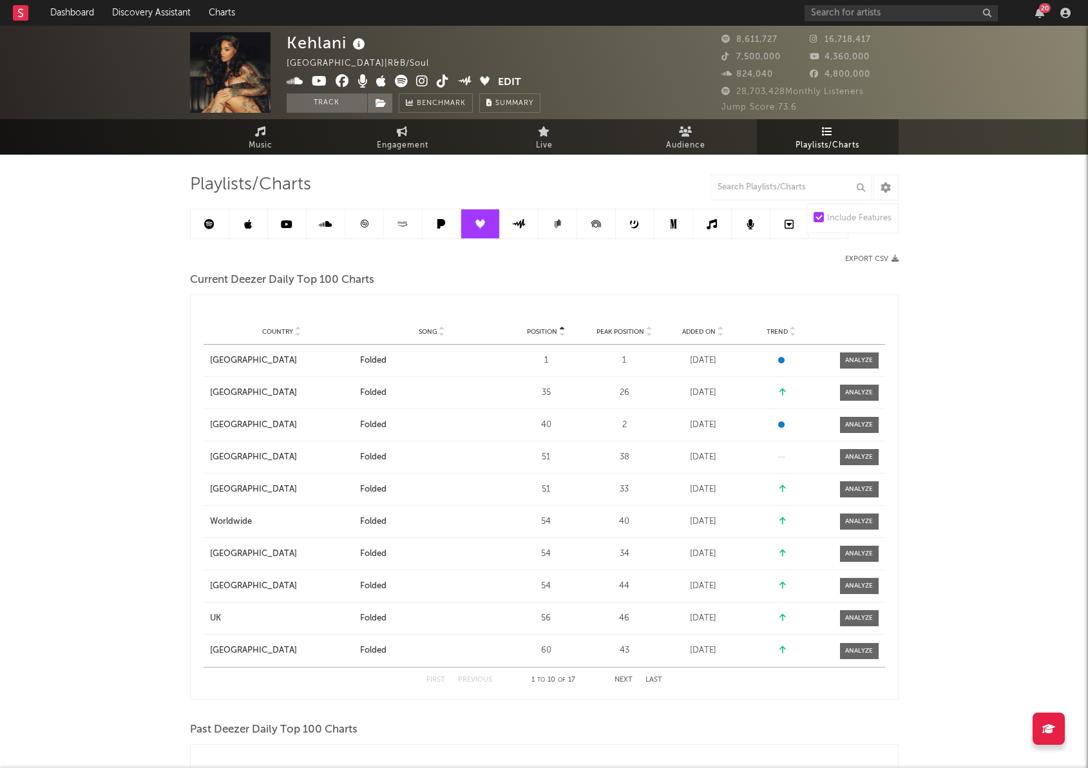
click at [526, 218] on link at bounding box center [519, 223] width 39 height 29
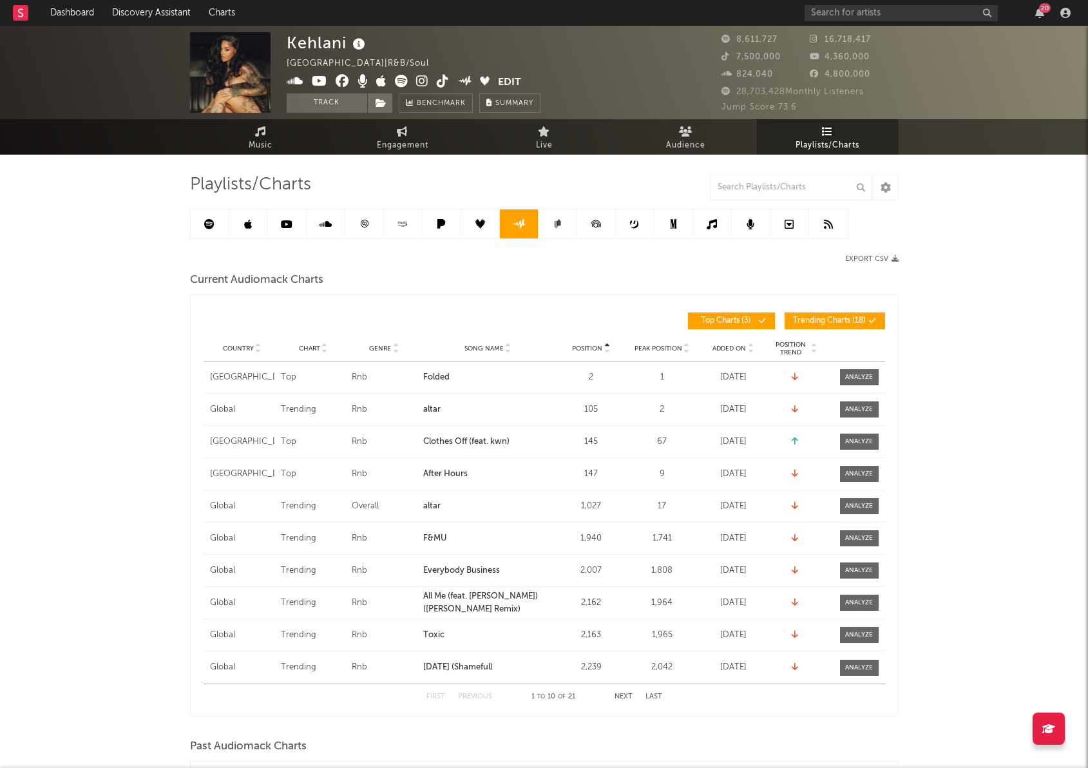
click at [560, 222] on icon at bounding box center [558, 222] width 5 height 6
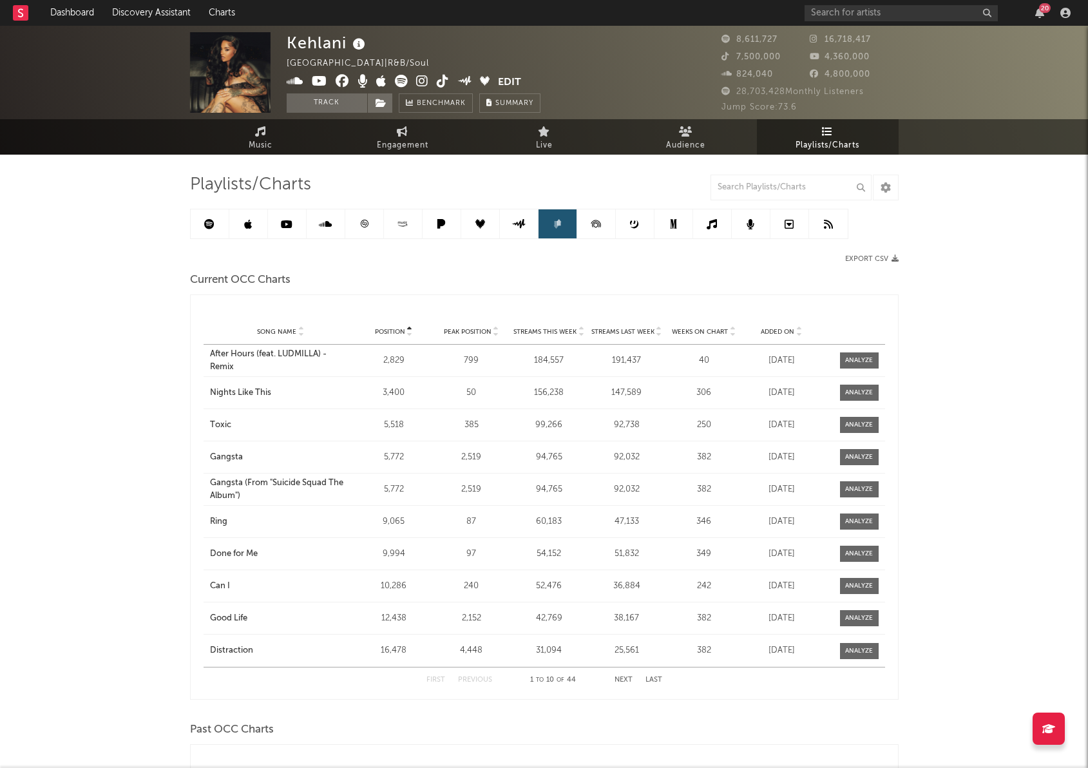
click at [626, 218] on link at bounding box center [635, 223] width 39 height 29
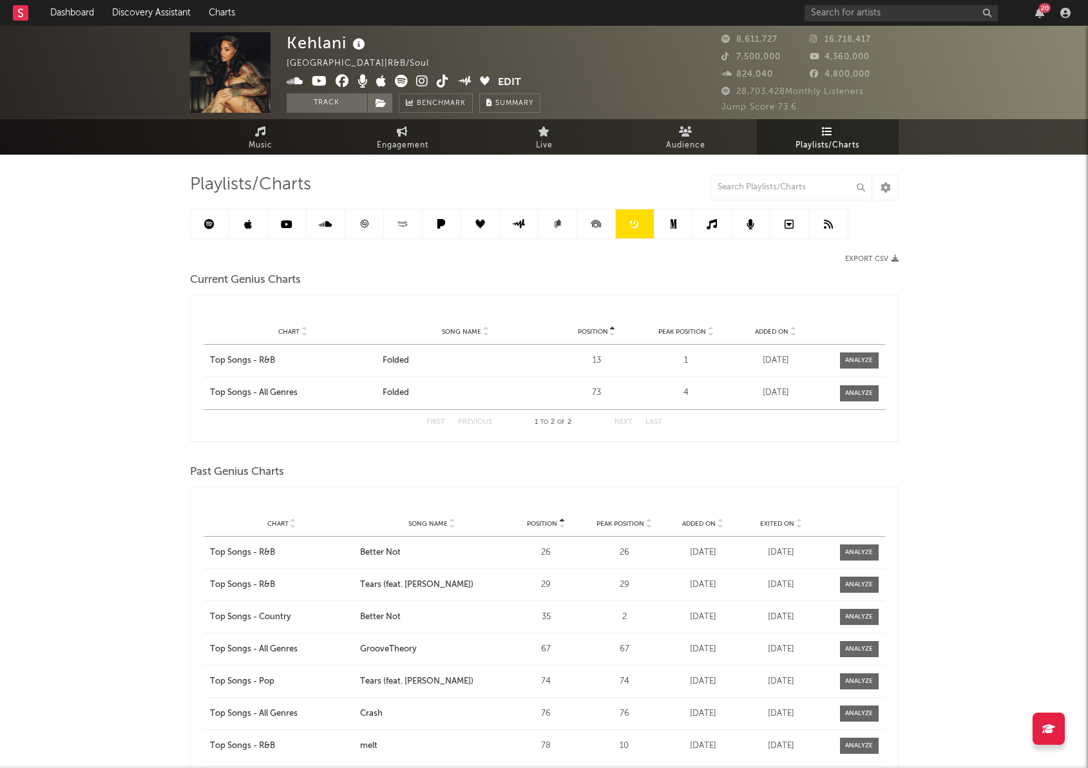
click at [595, 222] on icon at bounding box center [595, 223] width 29 height 29
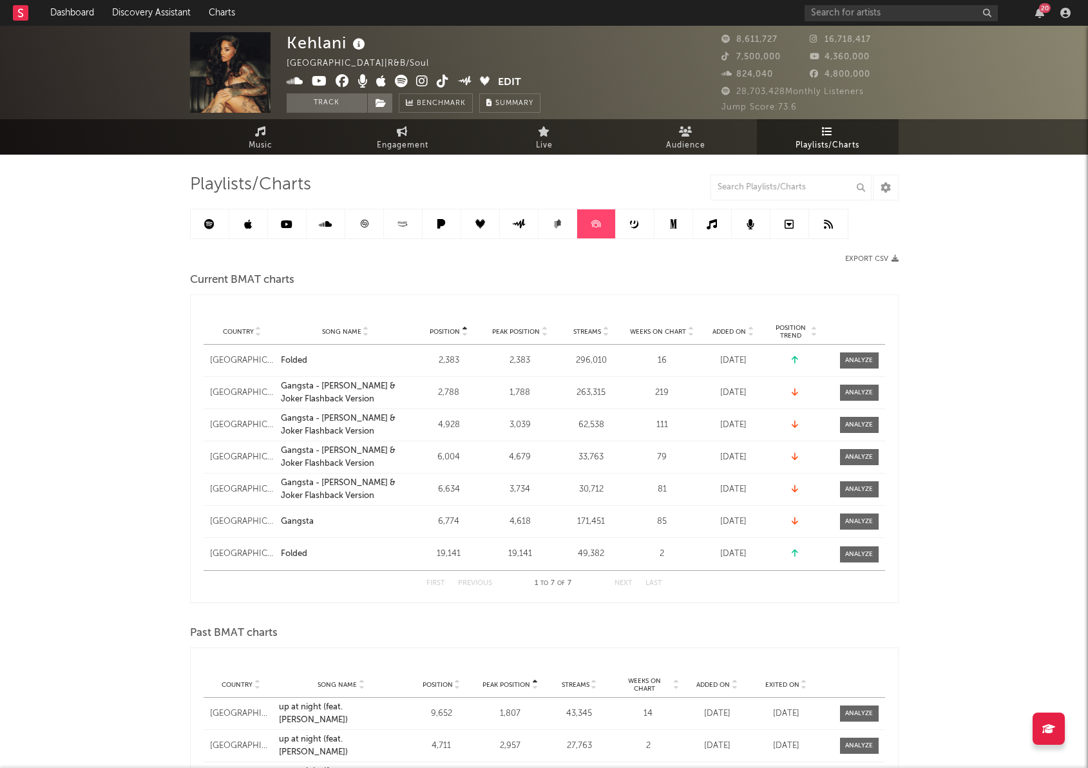
click at [662, 224] on link at bounding box center [673, 223] width 39 height 29
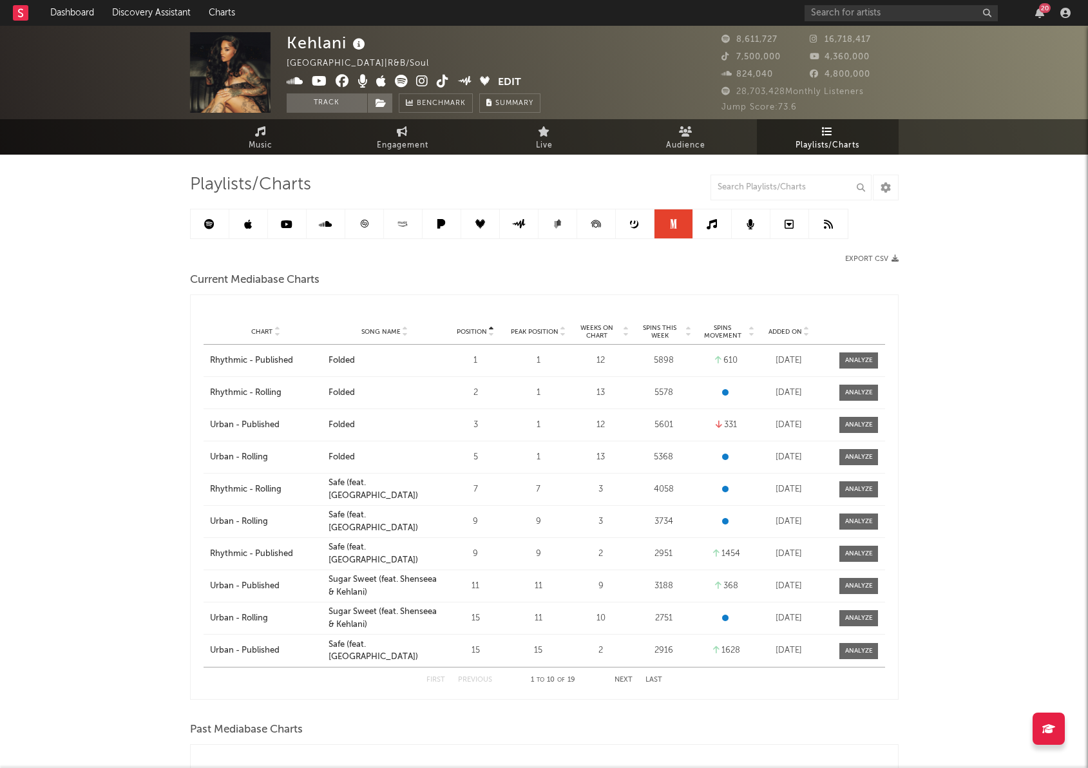
click at [712, 230] on link at bounding box center [712, 223] width 39 height 29
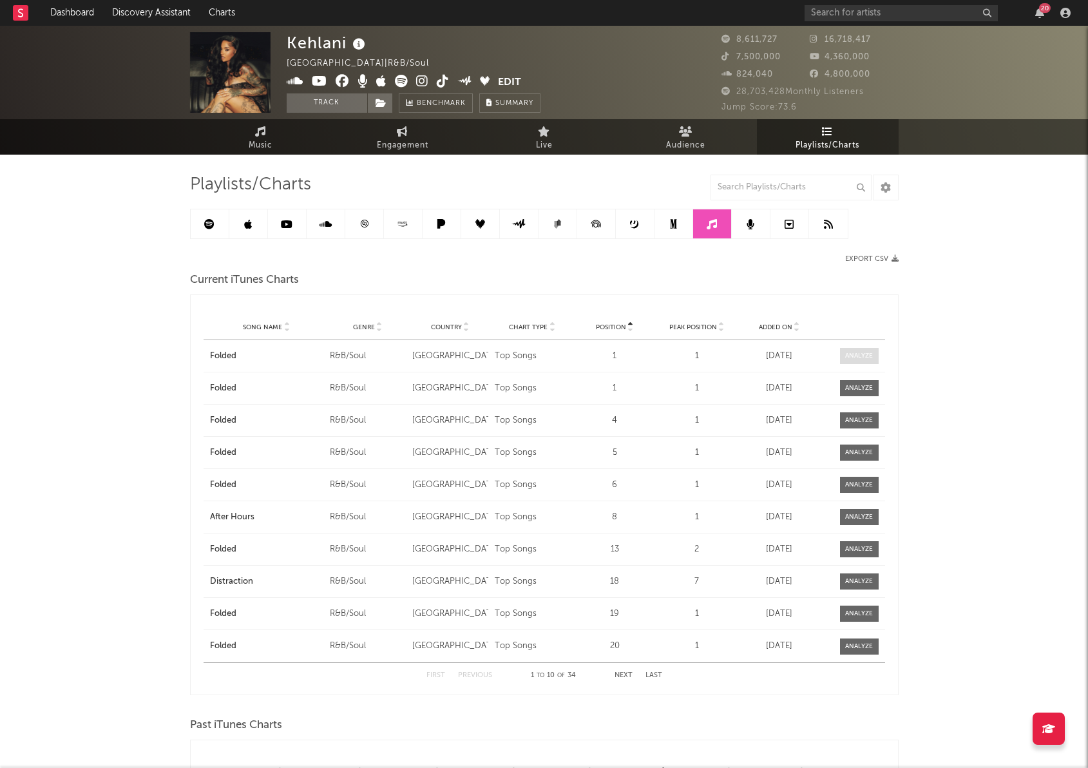
click at [855, 361] on span at bounding box center [859, 356] width 39 height 16
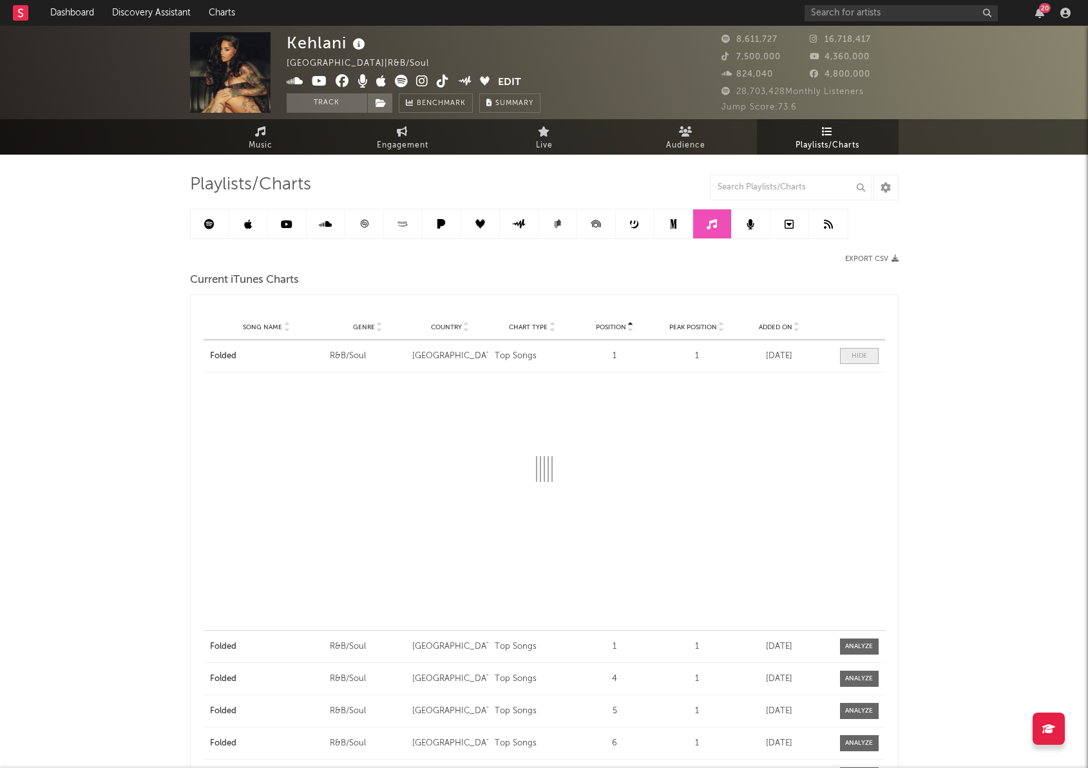
select select "1w"
